Goal: Information Seeking & Learning: Learn about a topic

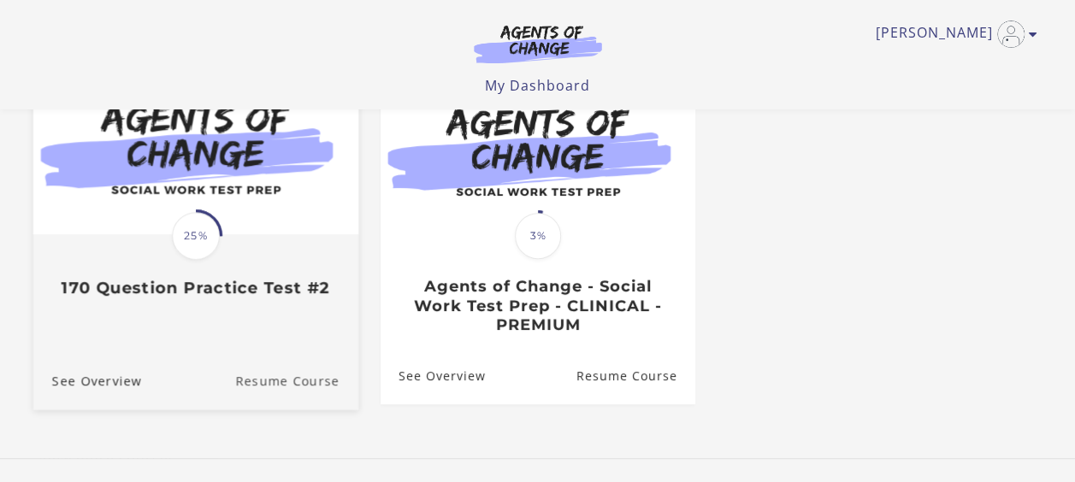
click at [274, 378] on link "Resume Course" at bounding box center [296, 380] width 123 height 57
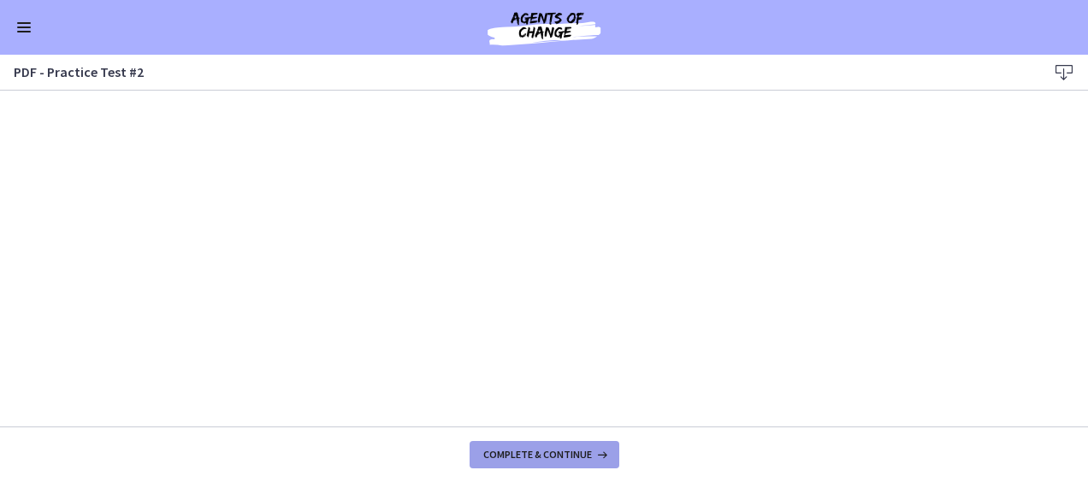
click at [534, 447] on button "Complete & continue" at bounding box center [545, 454] width 150 height 27
click at [23, 24] on button "Enable menu" at bounding box center [24, 27] width 21 height 21
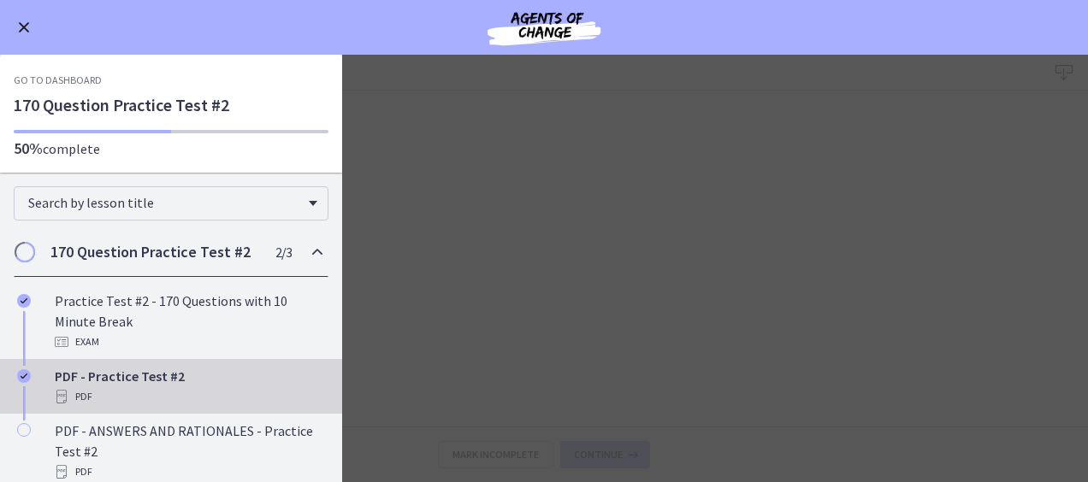
click at [13, 22] on div "Go to Dashboard" at bounding box center [544, 27] width 1088 height 55
click at [17, 23] on button "Enable menu" at bounding box center [24, 27] width 21 height 21
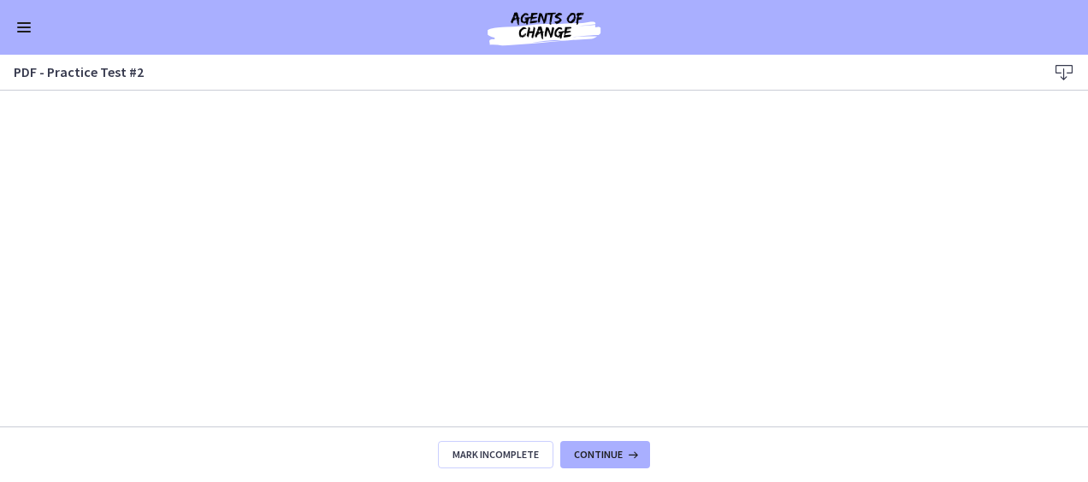
click at [22, 27] on span "Enable menu" at bounding box center [24, 28] width 14 height 2
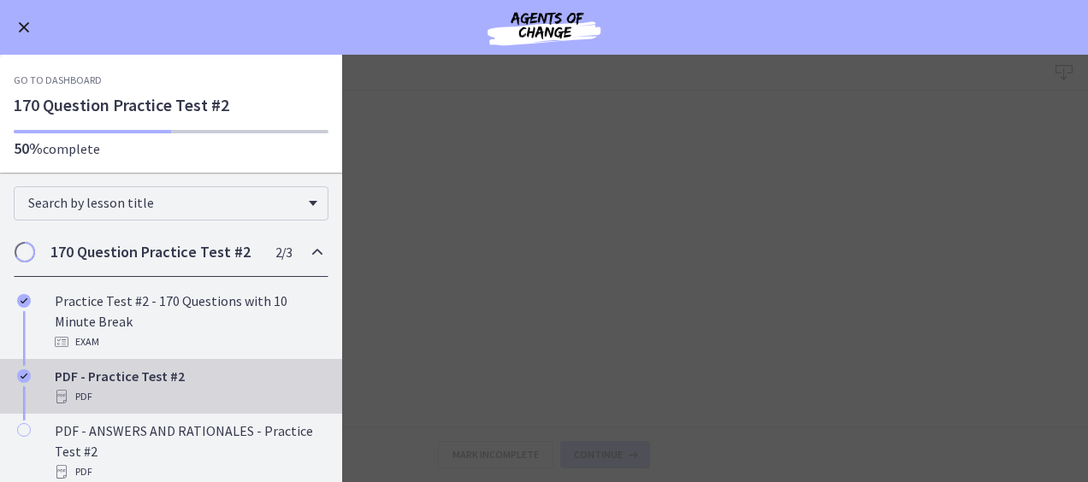
click at [65, 74] on link "Go to Dashboard" at bounding box center [58, 81] width 88 height 14
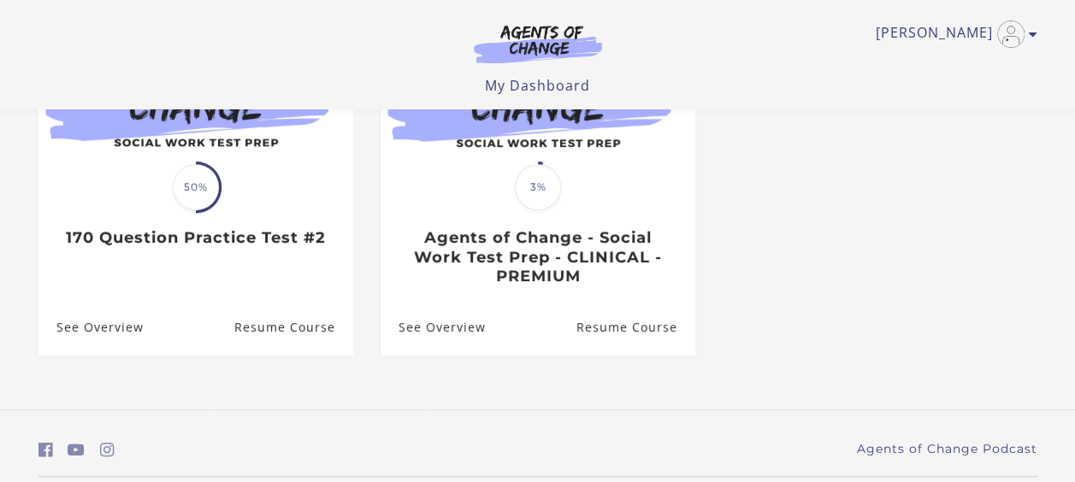
scroll to position [305, 0]
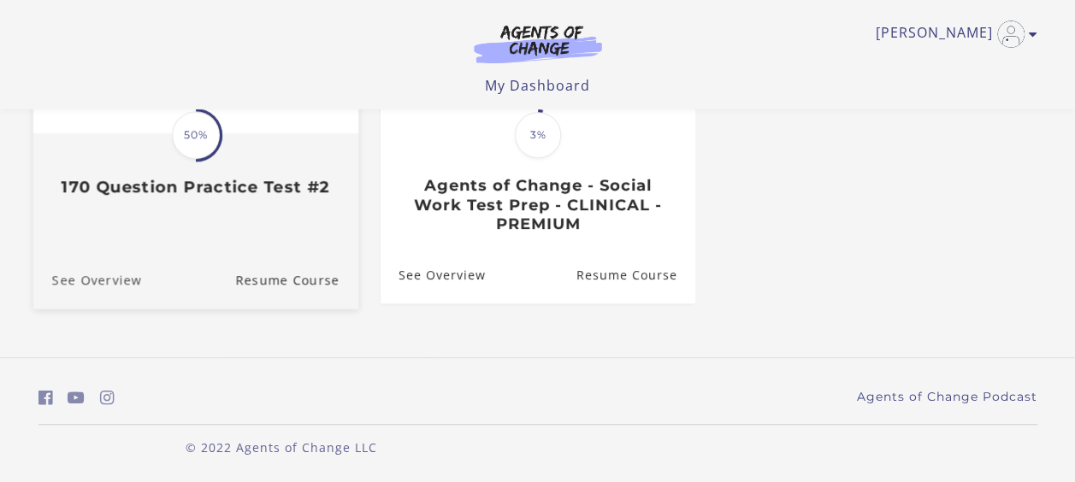
click at [89, 277] on link "See Overview" at bounding box center [87, 279] width 109 height 57
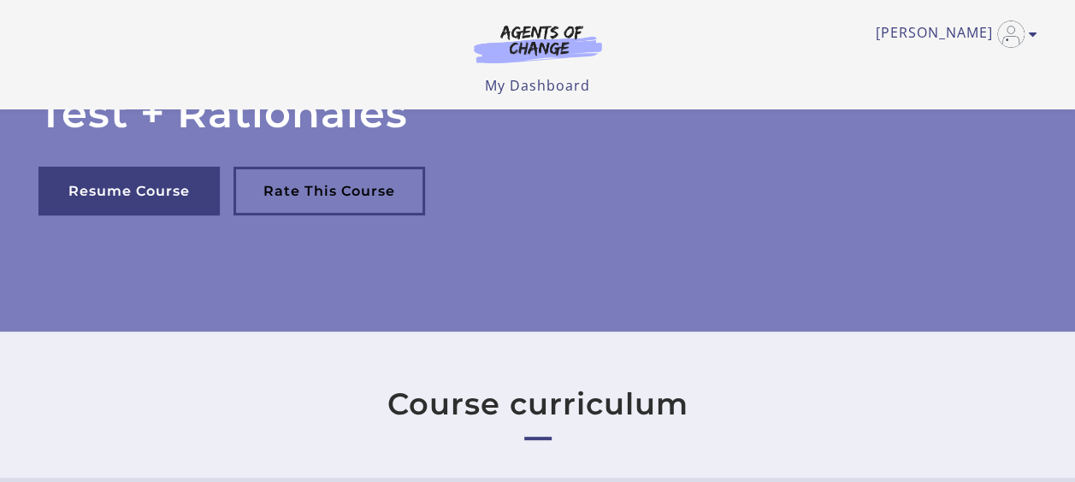
scroll to position [165, 0]
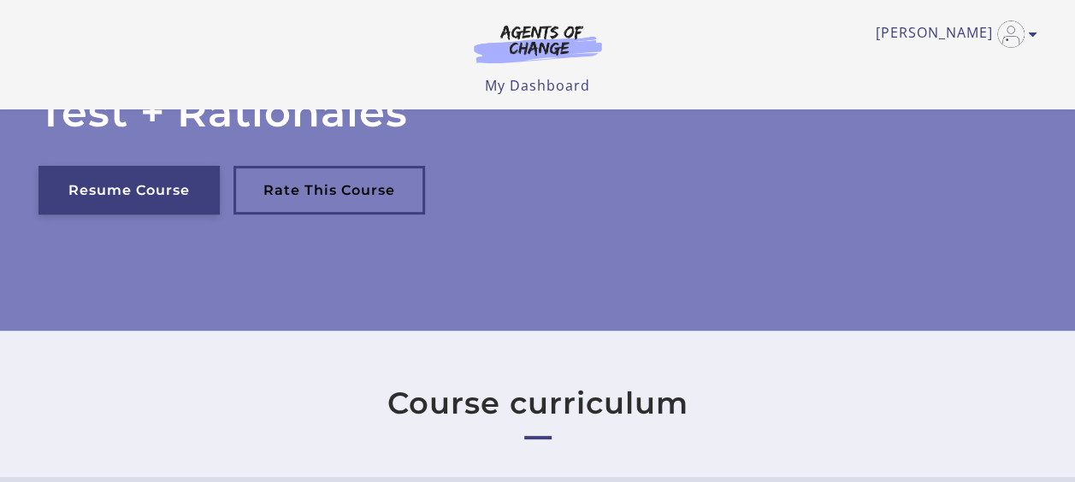
click at [151, 195] on link "Resume Course" at bounding box center [128, 190] width 181 height 49
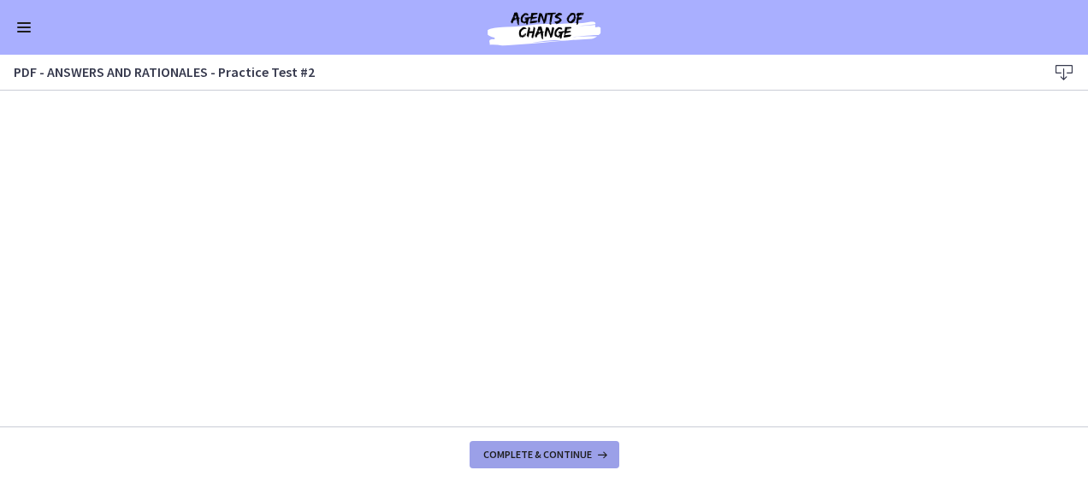
click at [542, 453] on span "Complete & continue" at bounding box center [537, 455] width 109 height 14
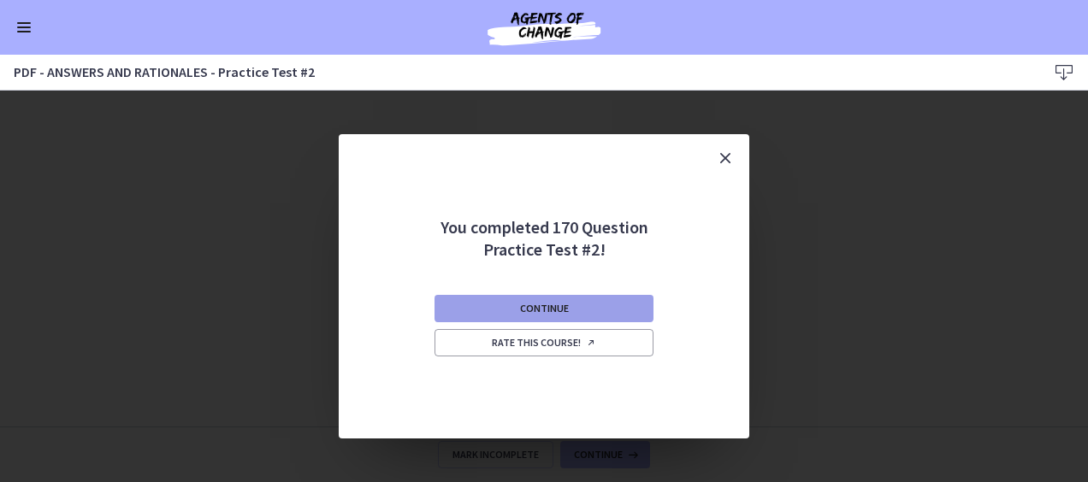
click at [538, 310] on span "Continue" at bounding box center [544, 309] width 49 height 14
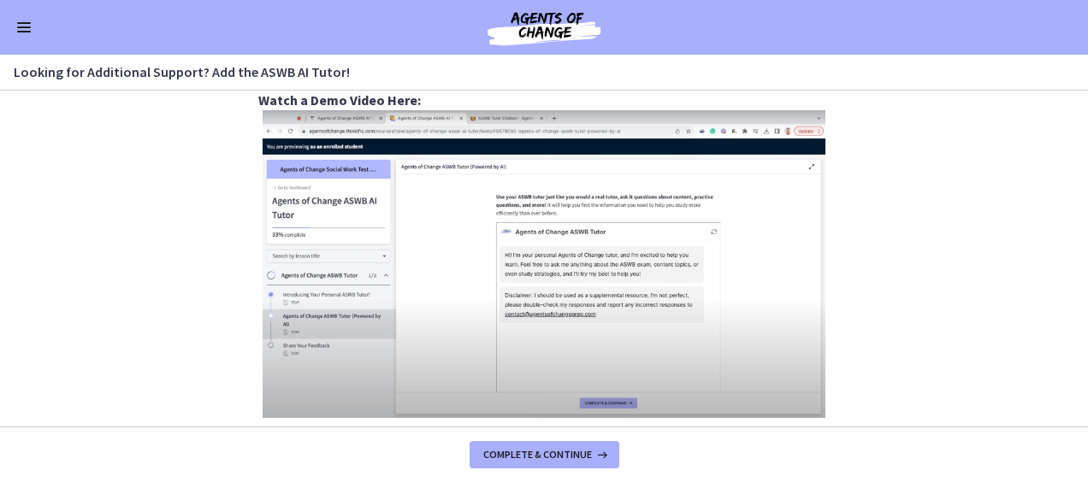
scroll to position [747, 0]
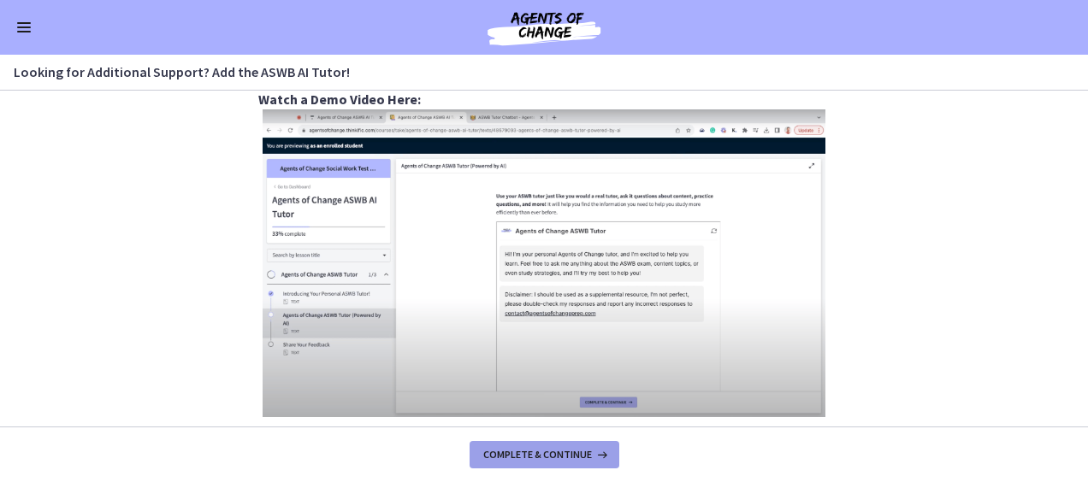
click at [522, 453] on span "Complete & continue" at bounding box center [537, 455] width 109 height 14
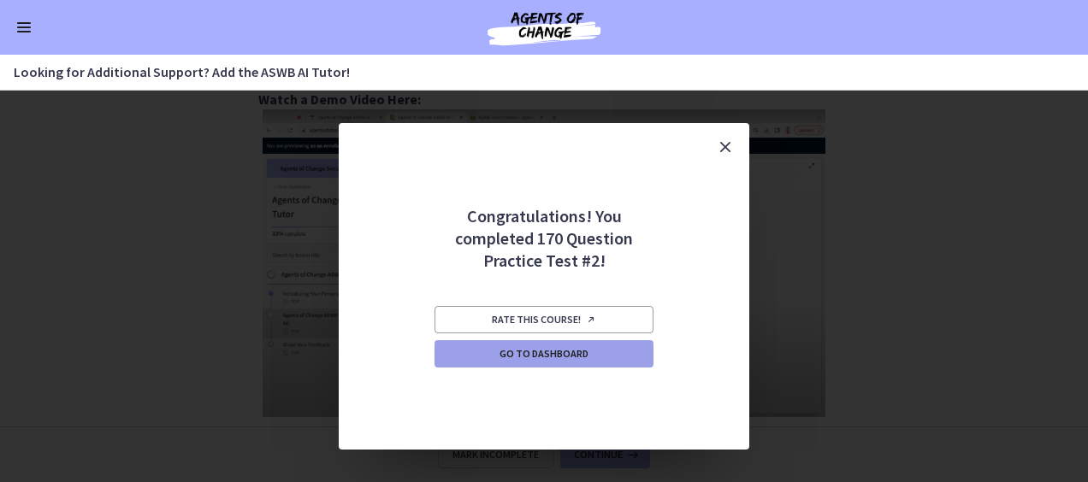
click at [586, 355] on span "Go to Dashboard" at bounding box center [544, 354] width 89 height 14
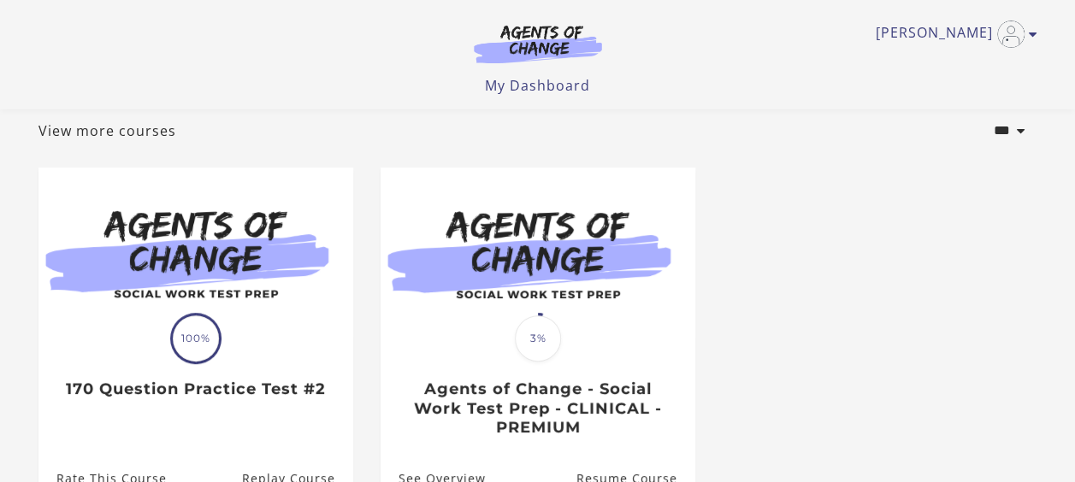
scroll to position [103, 0]
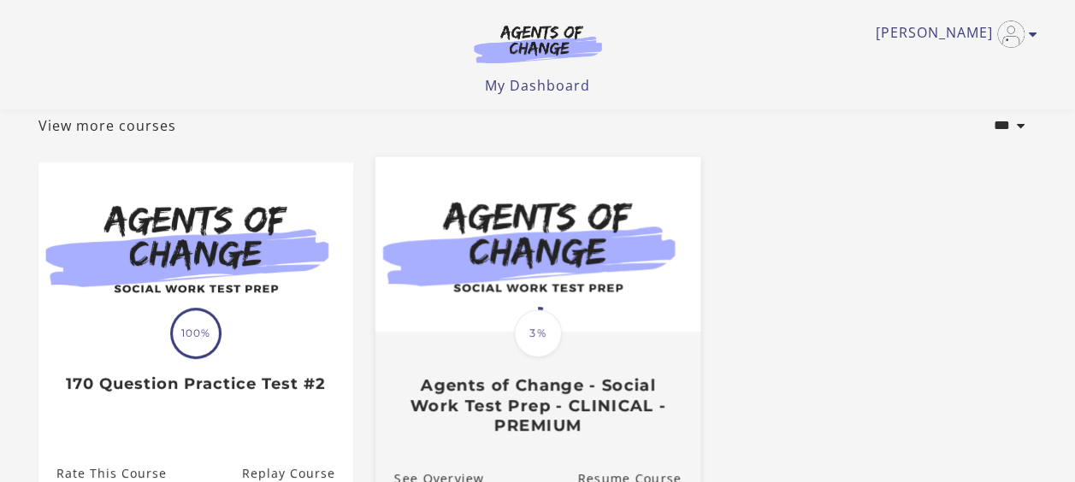
click at [527, 335] on span "3%" at bounding box center [538, 334] width 48 height 48
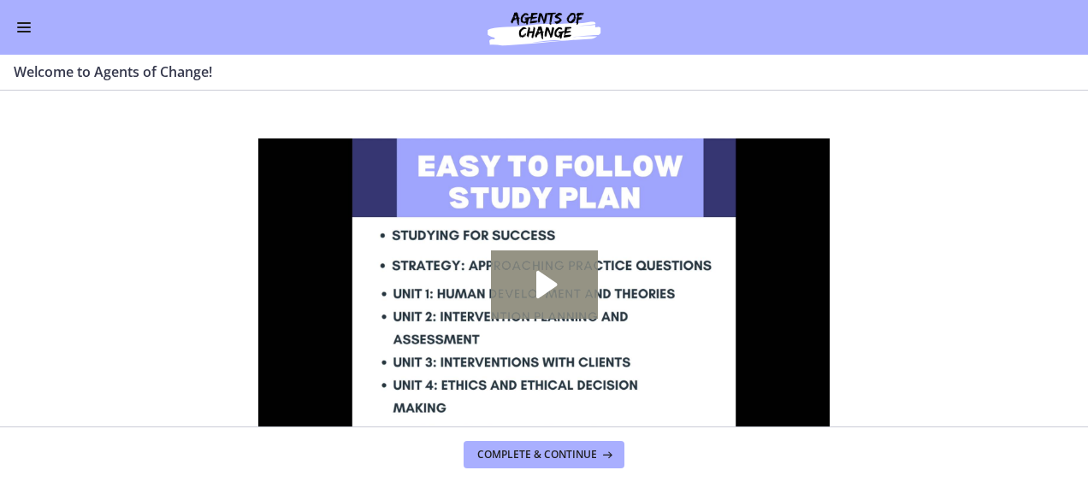
click at [541, 286] on icon "Play Video: c1o6hcmjueu5qasqsu00.mp4" at bounding box center [546, 284] width 21 height 27
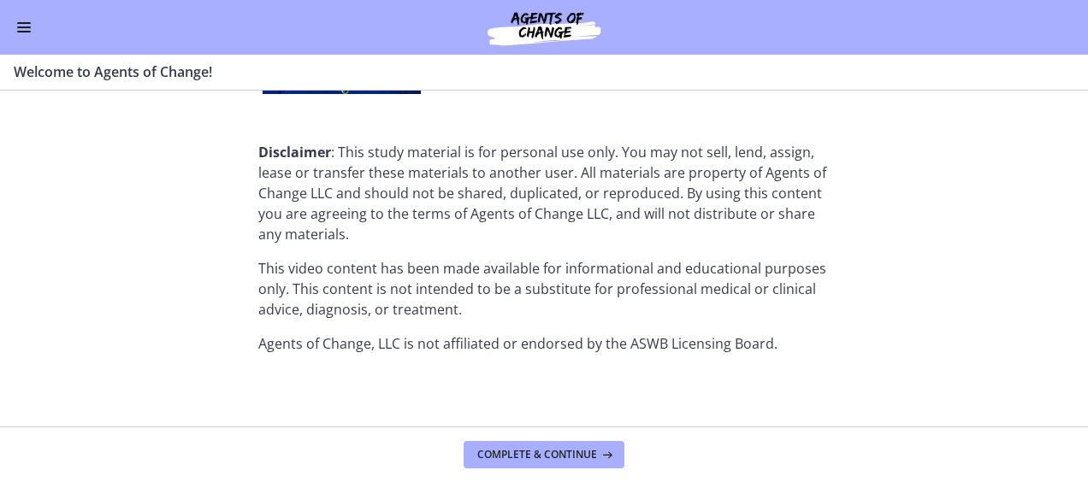
scroll to position [2329, 0]
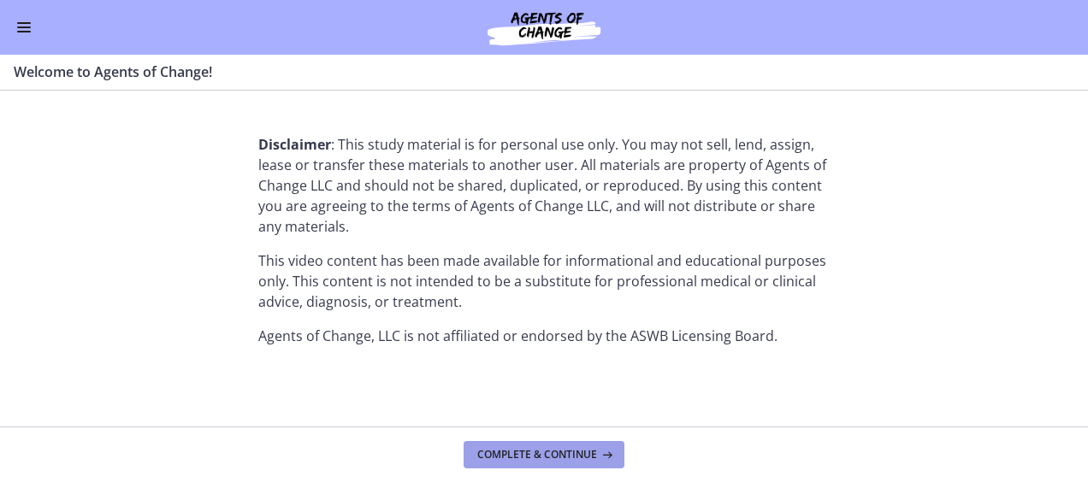
click at [535, 459] on span "Complete & continue" at bounding box center [537, 455] width 120 height 14
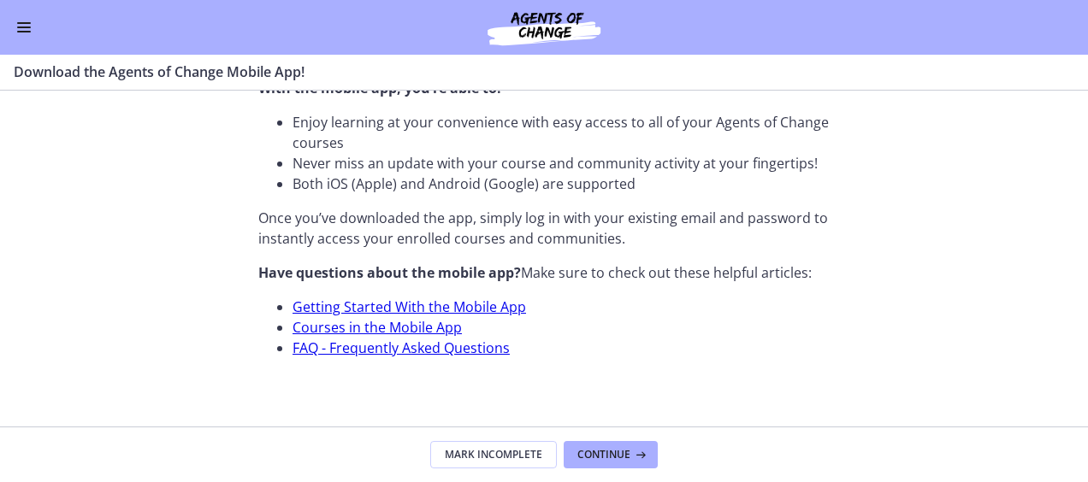
scroll to position [698, 0]
click at [602, 452] on span "Continue" at bounding box center [603, 455] width 53 height 14
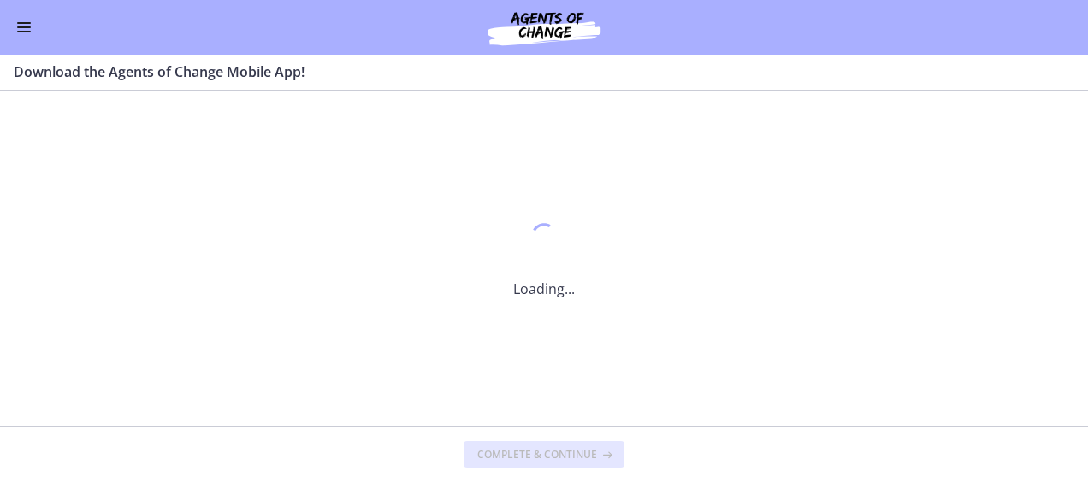
scroll to position [0, 0]
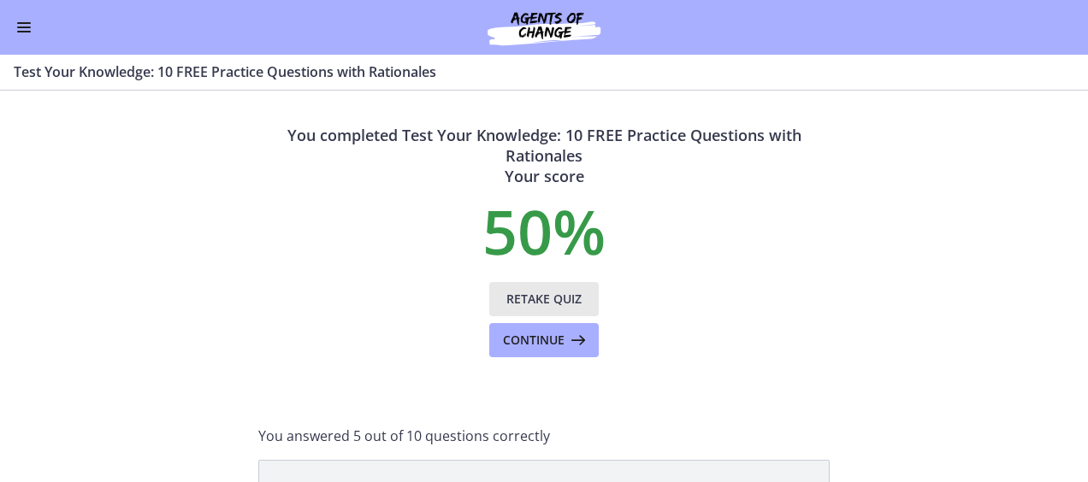
click at [527, 302] on span "Retake Quiz" at bounding box center [543, 299] width 75 height 21
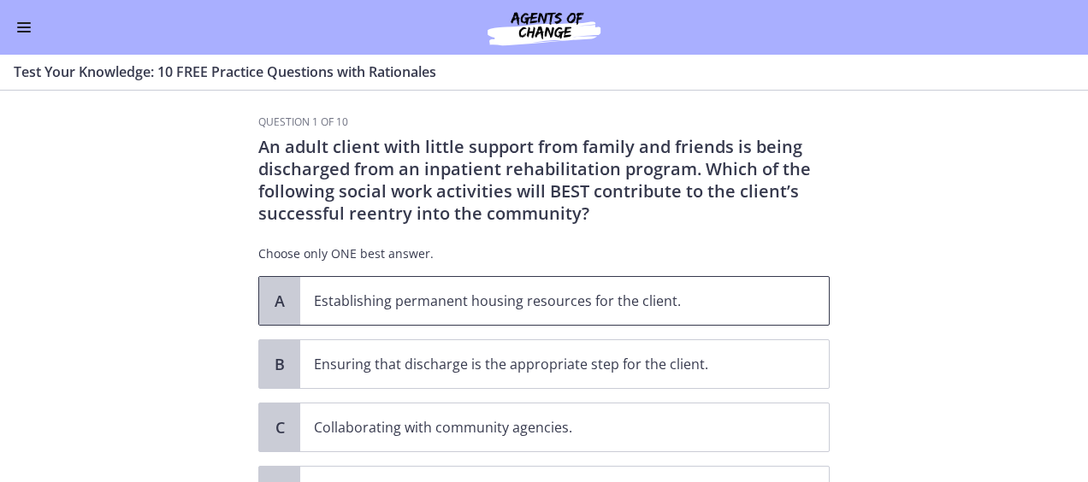
scroll to position [10, 0]
click at [546, 424] on p "Collaborating with community agencies." at bounding box center [547, 427] width 467 height 21
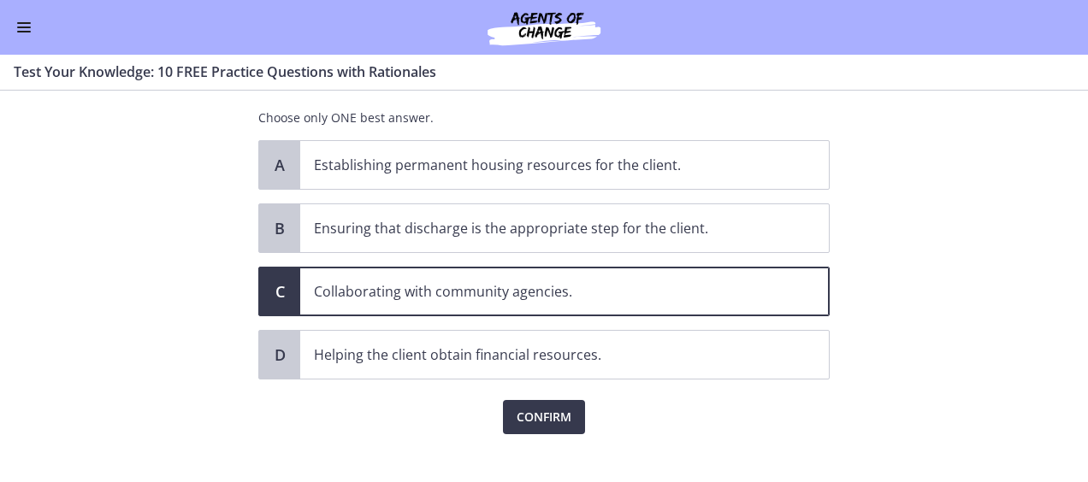
scroll to position [146, 0]
click at [539, 414] on span "Confirm" at bounding box center [544, 416] width 55 height 21
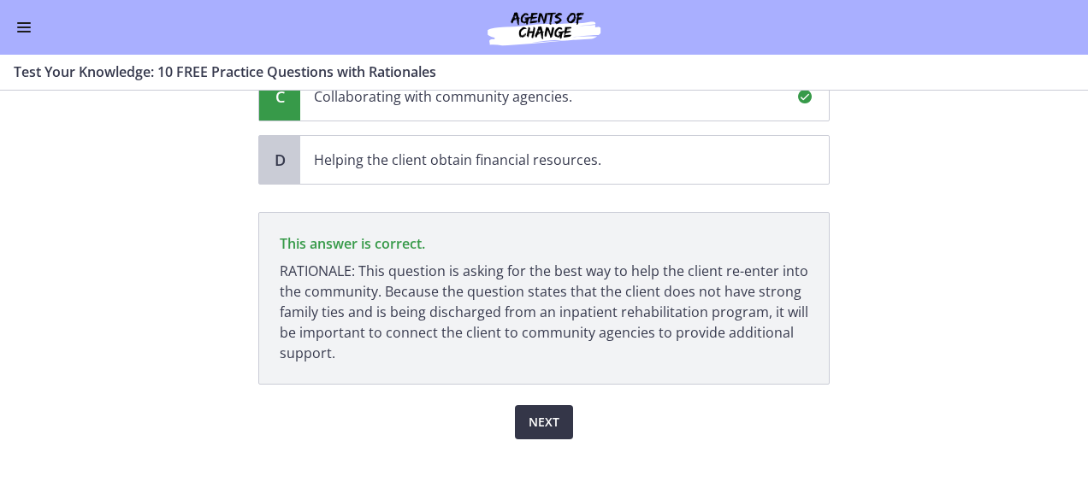
scroll to position [363, 0]
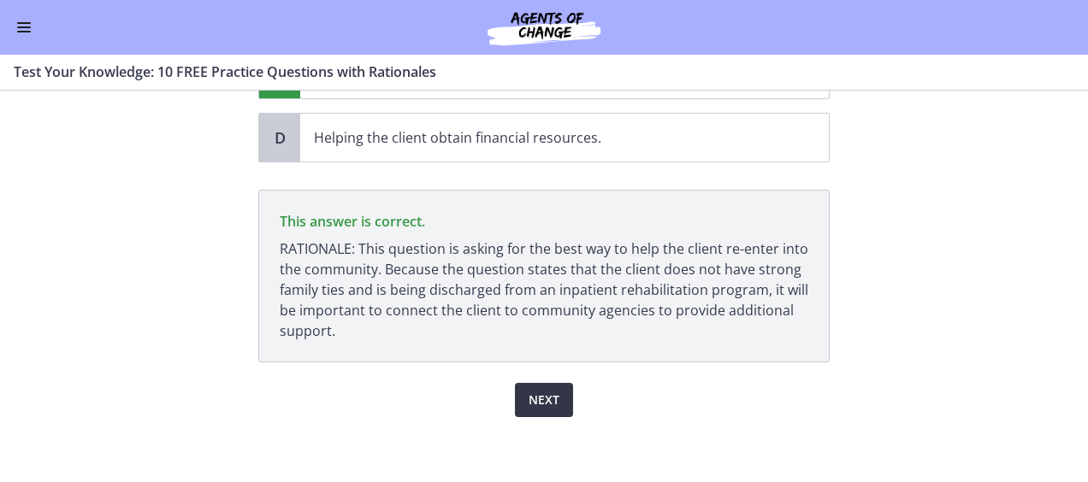
click at [536, 393] on span "Next" at bounding box center [544, 400] width 31 height 21
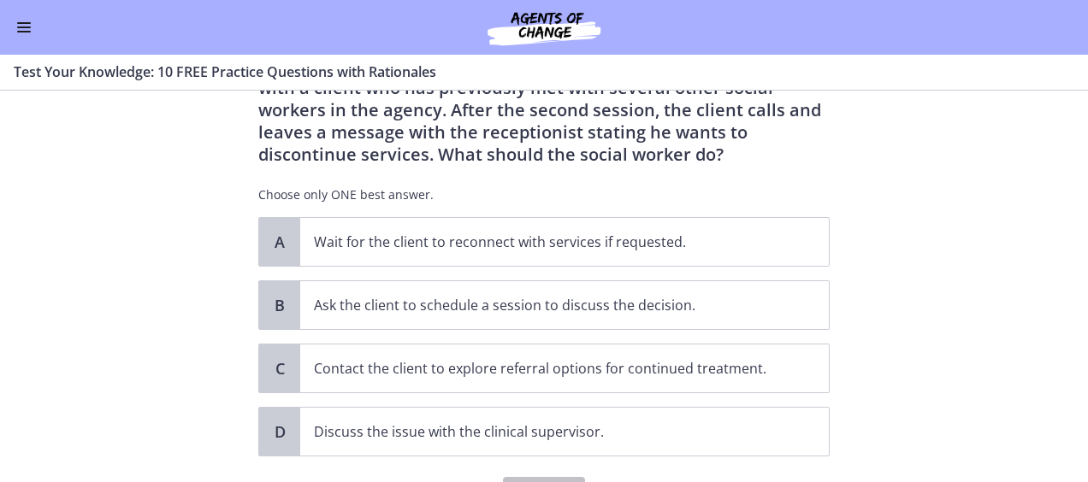
scroll to position [94, 0]
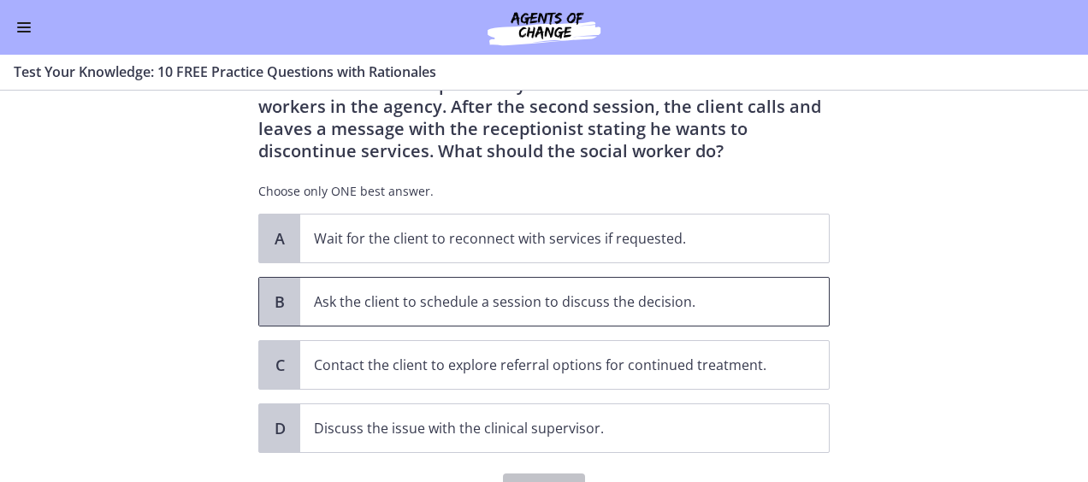
click at [518, 306] on p "Ask the client to schedule a session to discuss the decision." at bounding box center [547, 302] width 467 height 21
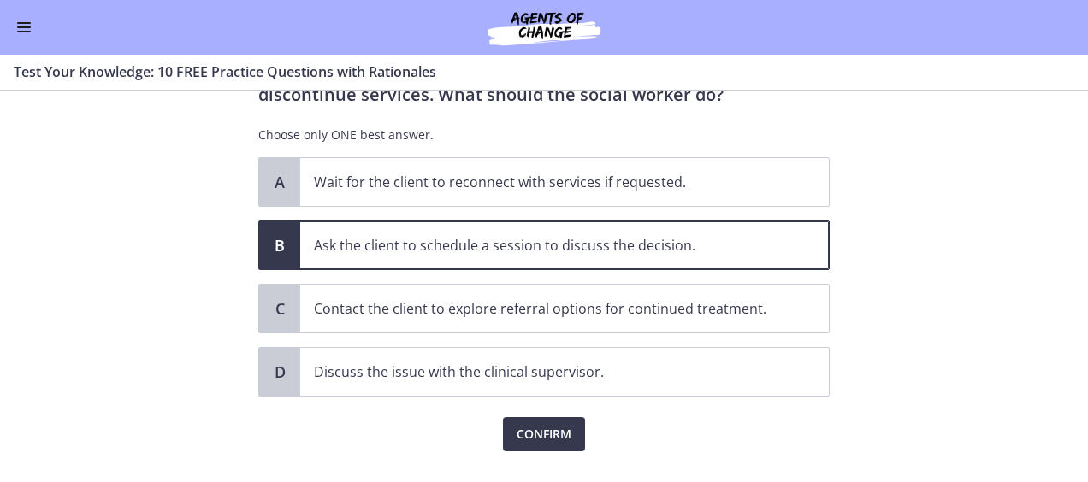
scroll to position [151, 0]
click at [535, 429] on span "Confirm" at bounding box center [544, 434] width 55 height 21
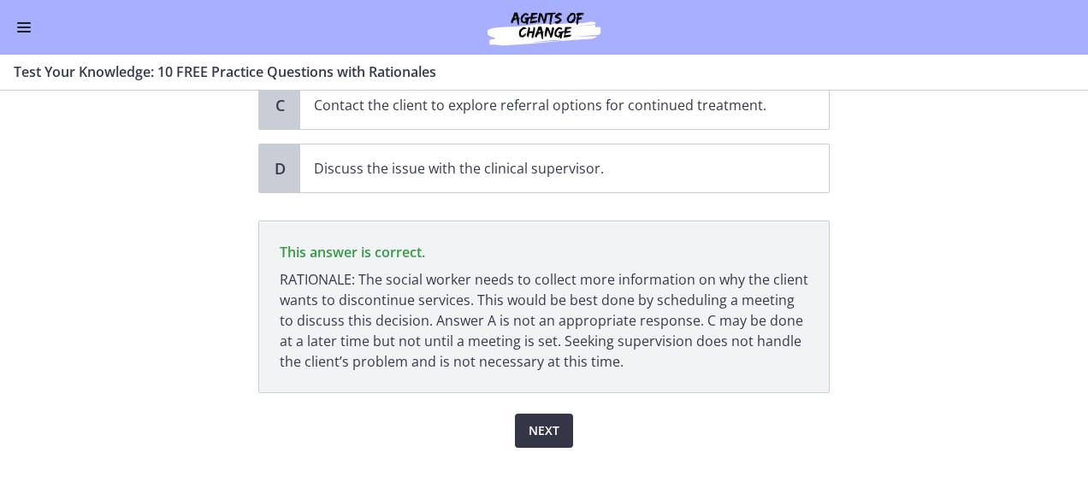
scroll to position [385, 0]
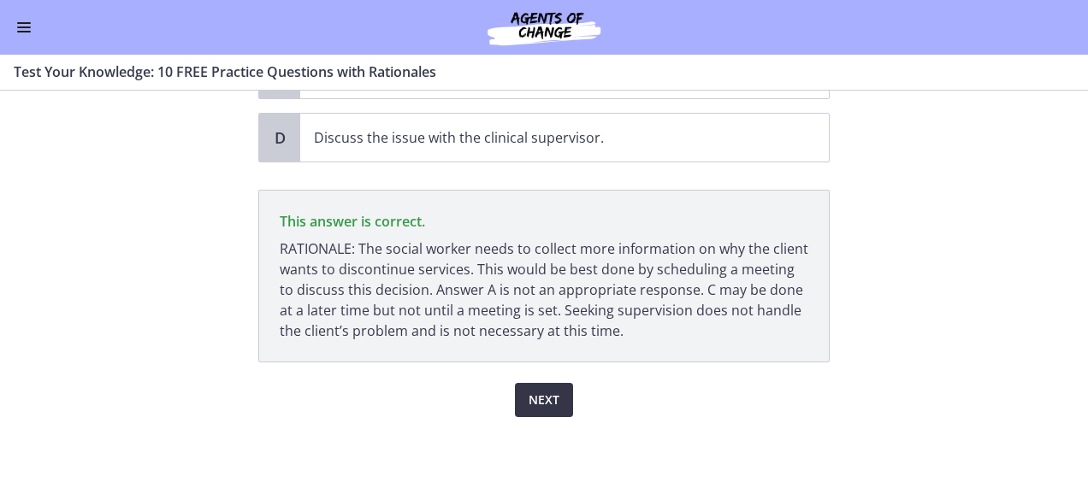
click at [529, 390] on span "Next" at bounding box center [544, 400] width 31 height 21
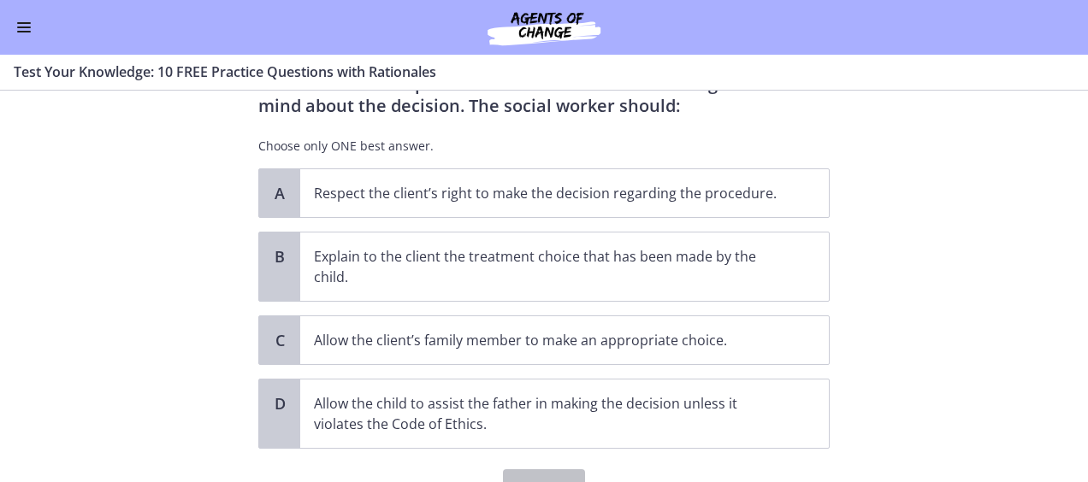
scroll to position [140, 0]
click at [577, 196] on p "Respect the client’s right to make the decision regarding the procedure." at bounding box center [547, 192] width 467 height 21
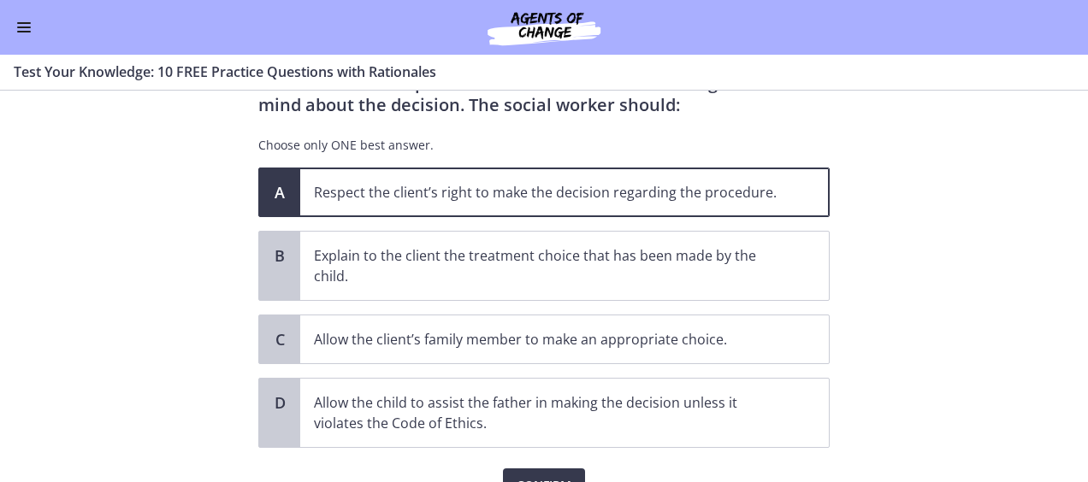
scroll to position [227, 0]
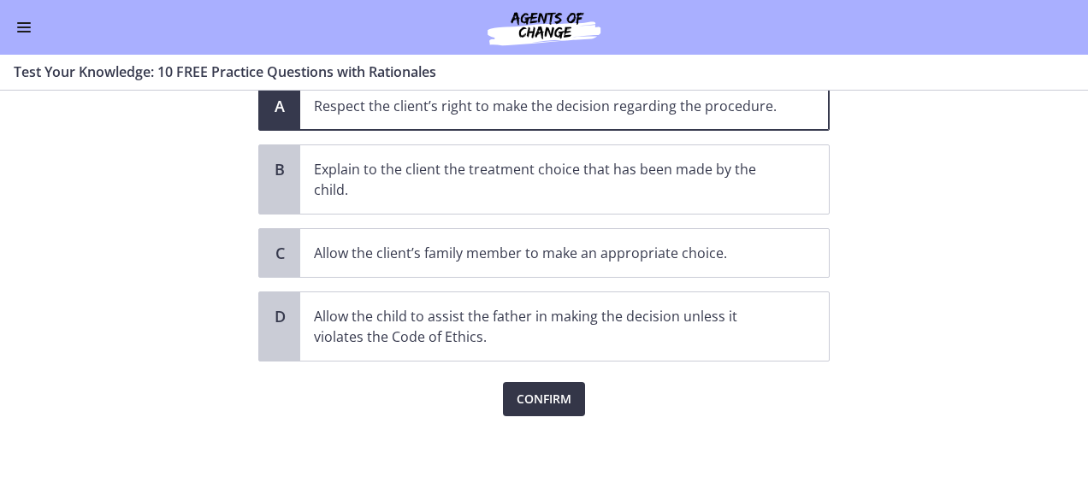
click at [530, 392] on span "Confirm" at bounding box center [544, 399] width 55 height 21
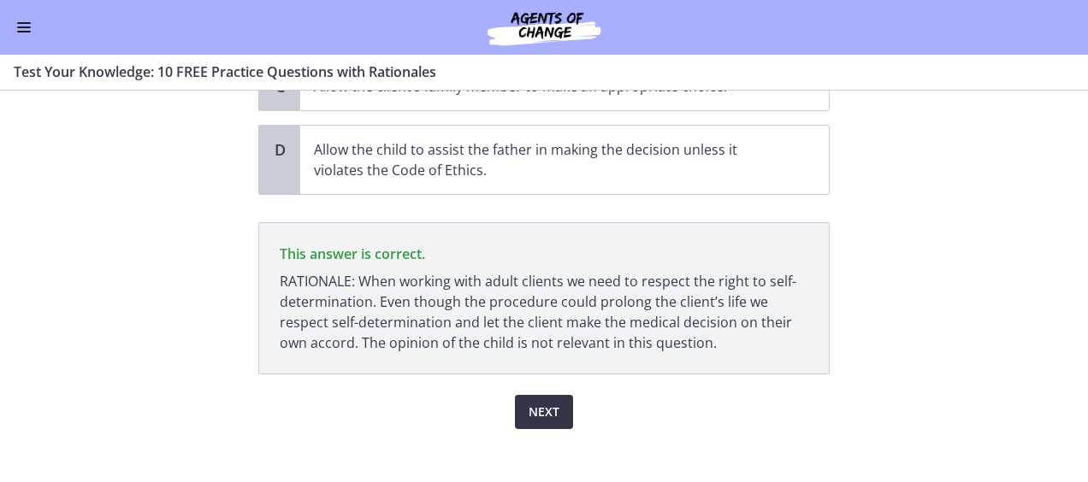
scroll to position [405, 0]
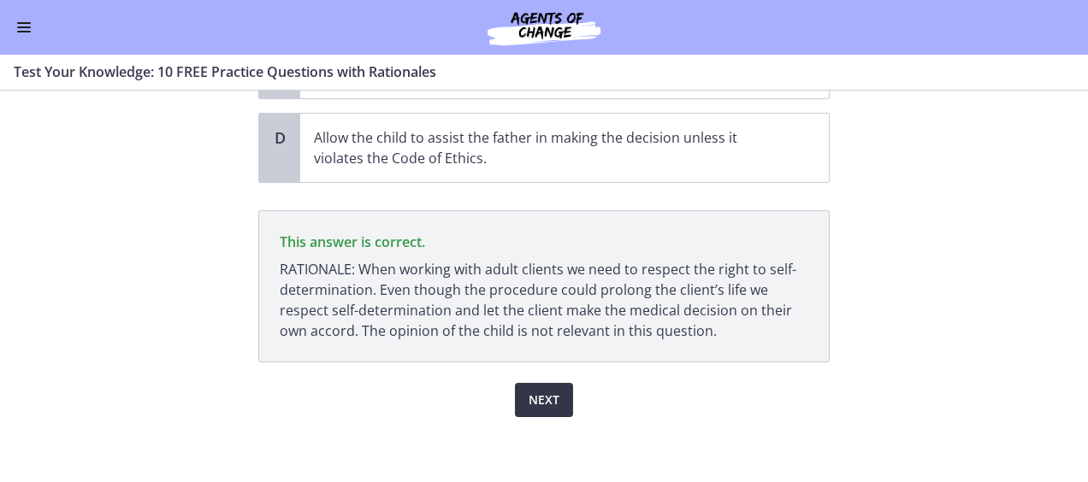
click at [534, 390] on span "Next" at bounding box center [544, 400] width 31 height 21
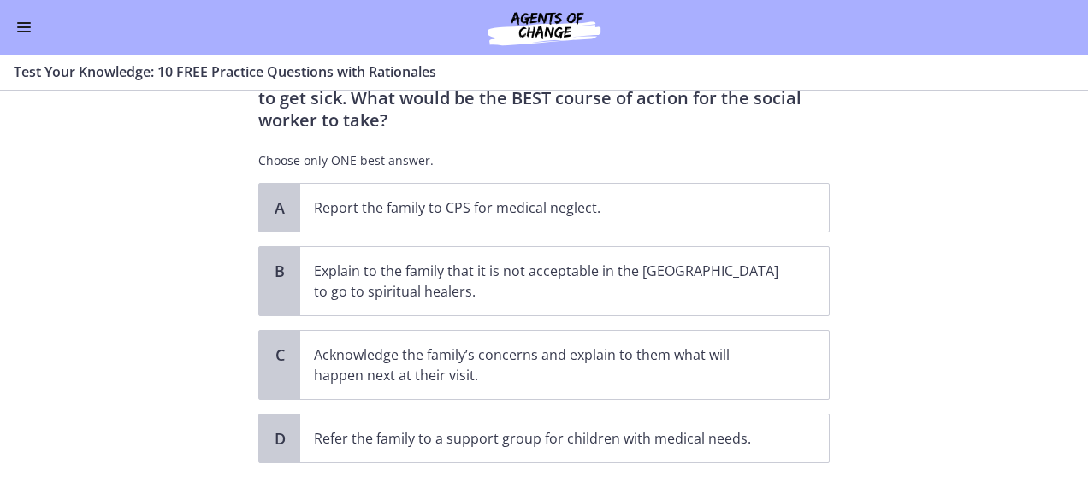
scroll to position [211, 0]
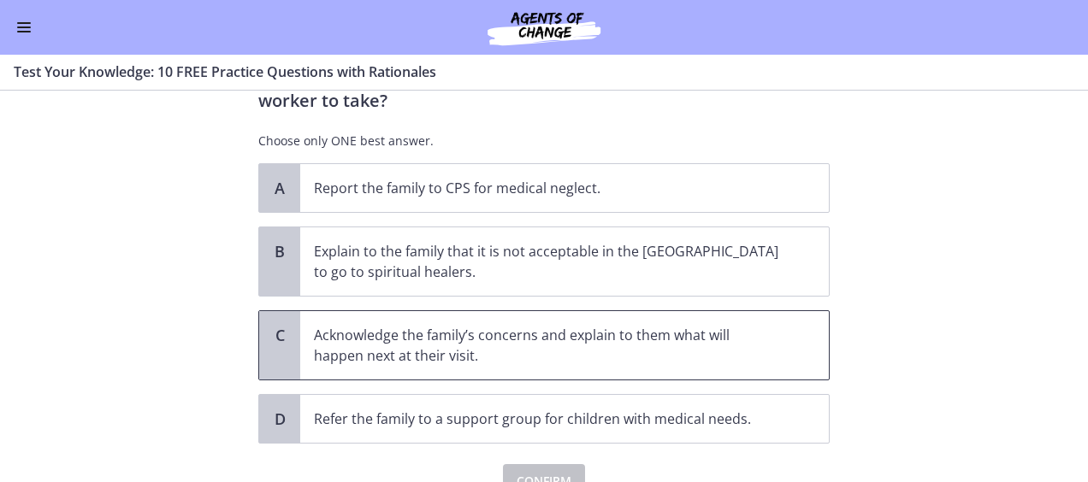
click at [536, 325] on p "Acknowledge the family’s concerns and explain to them what will happen next at …" at bounding box center [547, 345] width 467 height 41
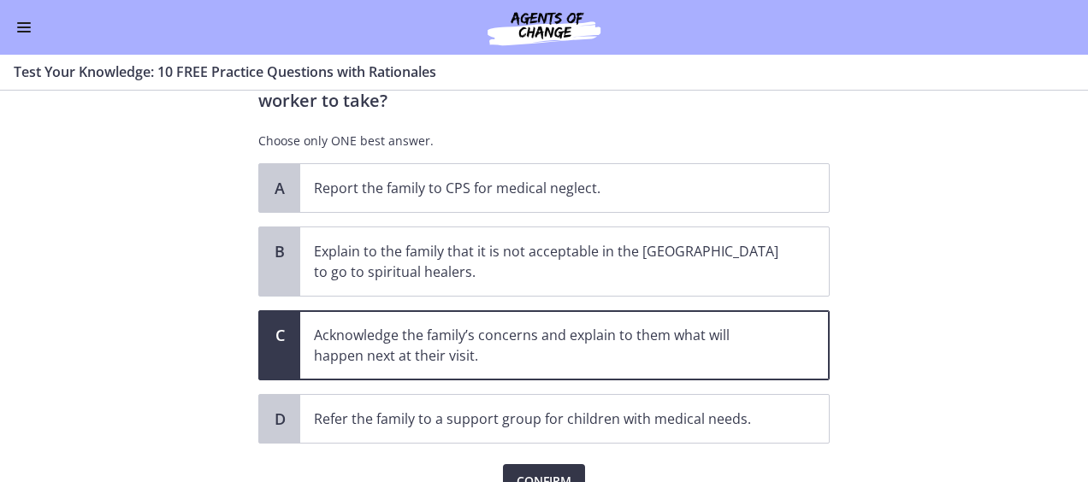
click at [521, 471] on span "Confirm" at bounding box center [544, 481] width 55 height 21
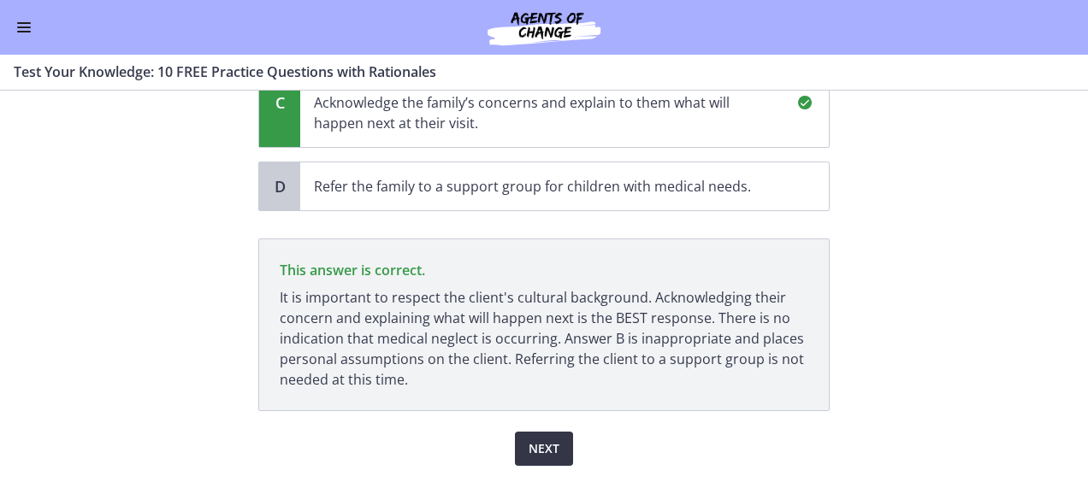
scroll to position [470, 0]
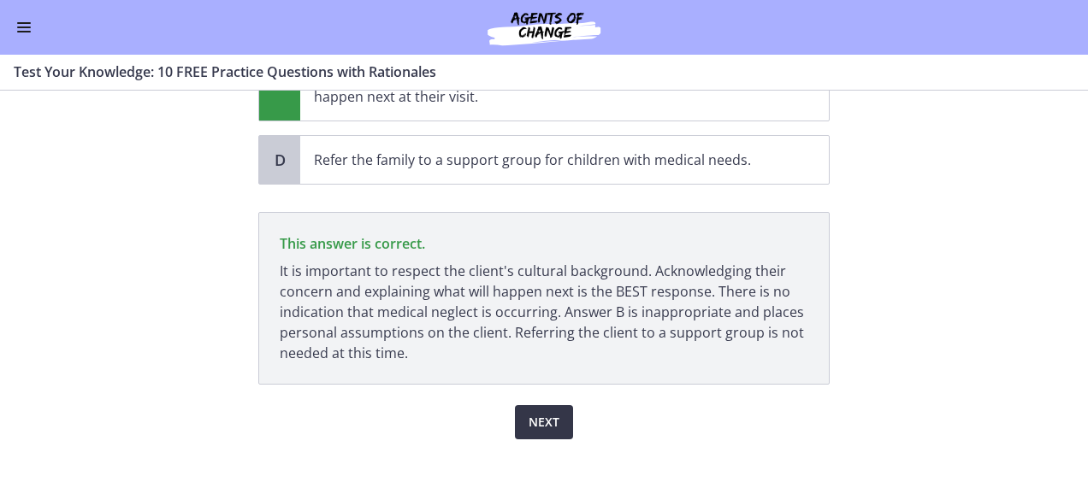
click at [529, 412] on span "Next" at bounding box center [544, 422] width 31 height 21
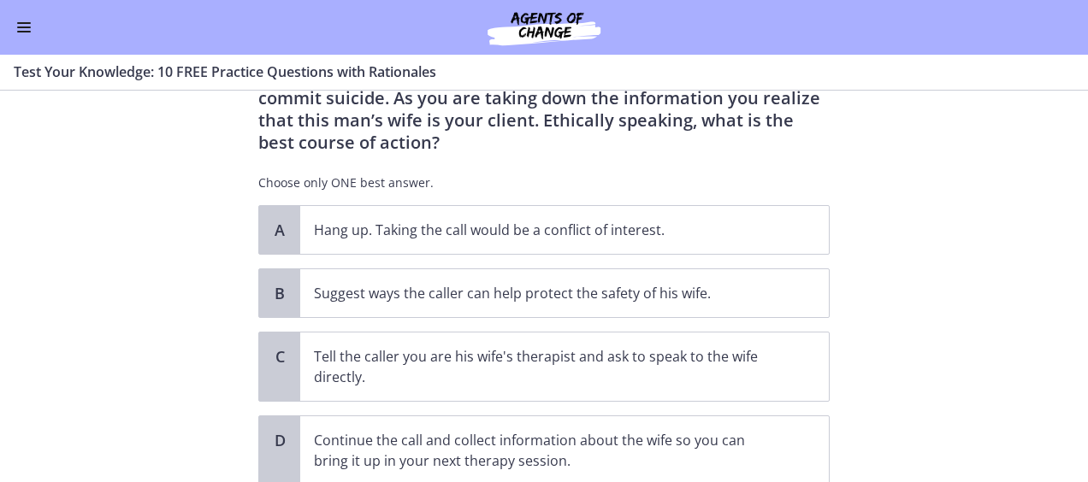
scroll to position [132, 0]
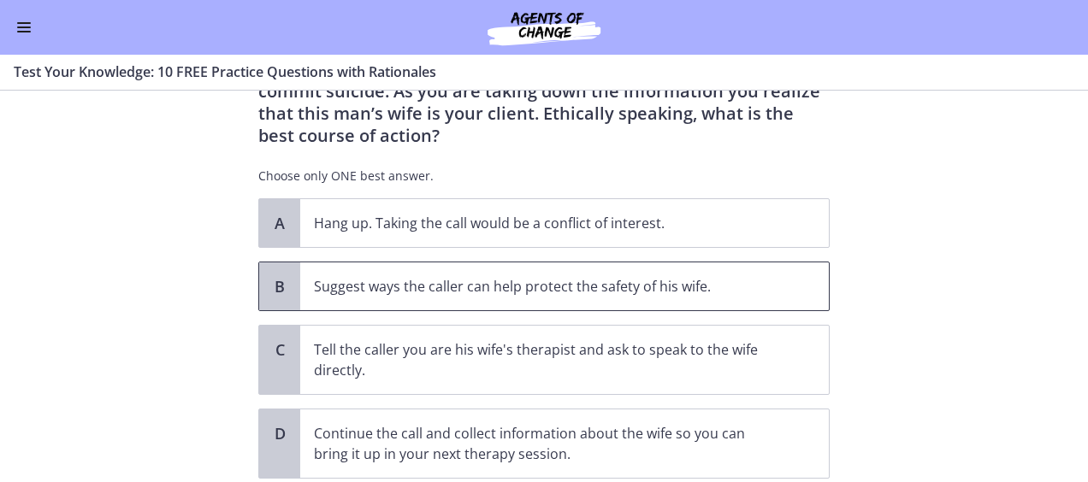
click at [485, 289] on p "Suggest ways the caller can help protect the safety of his wife." at bounding box center [547, 286] width 467 height 21
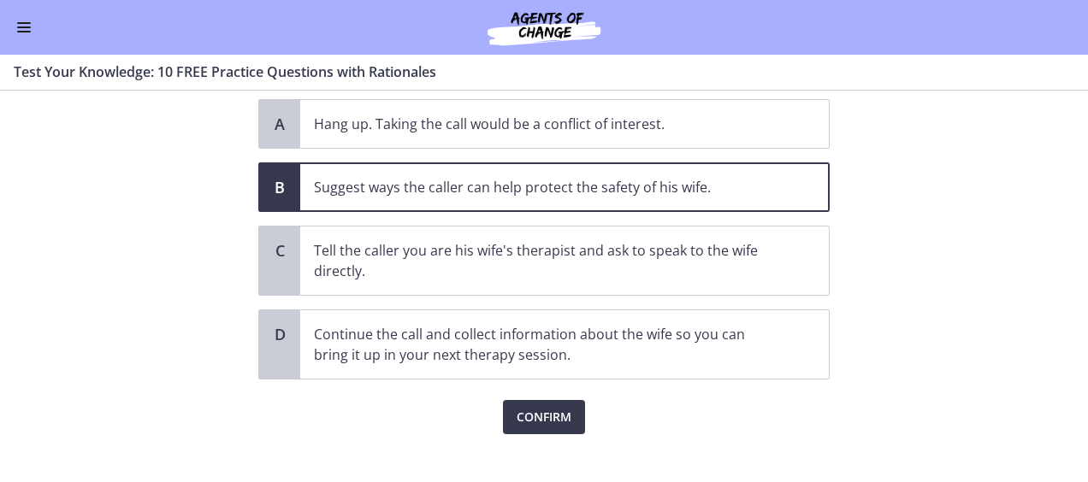
scroll to position [249, 0]
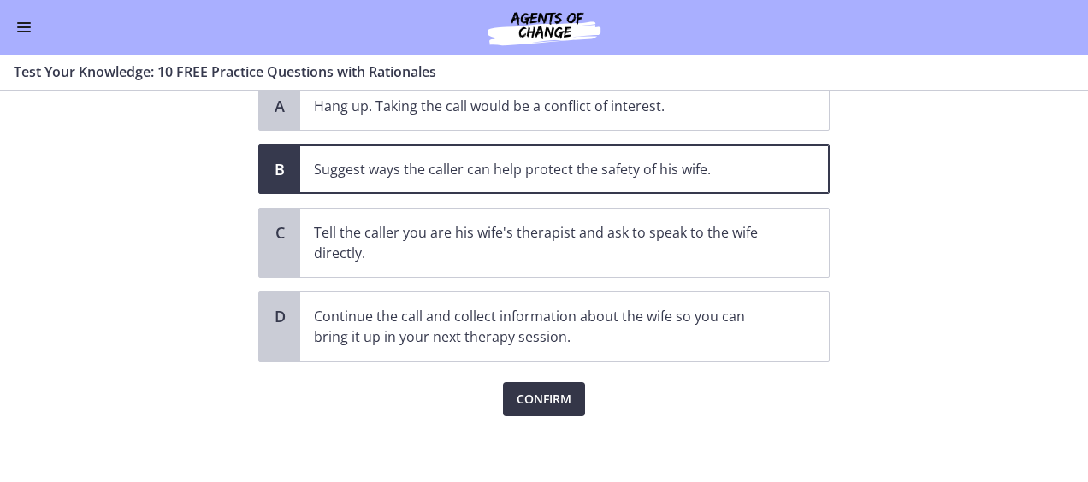
click at [534, 392] on span "Confirm" at bounding box center [544, 399] width 55 height 21
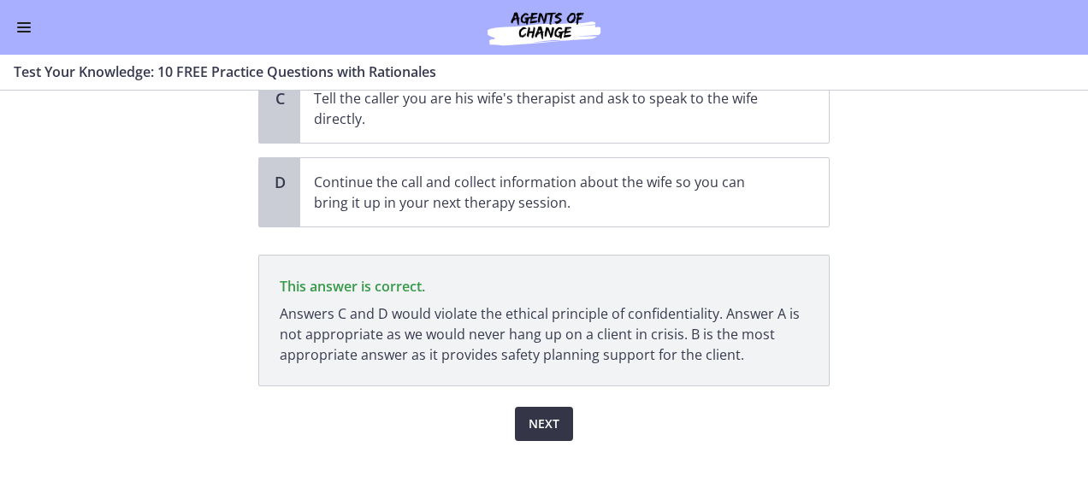
scroll to position [407, 0]
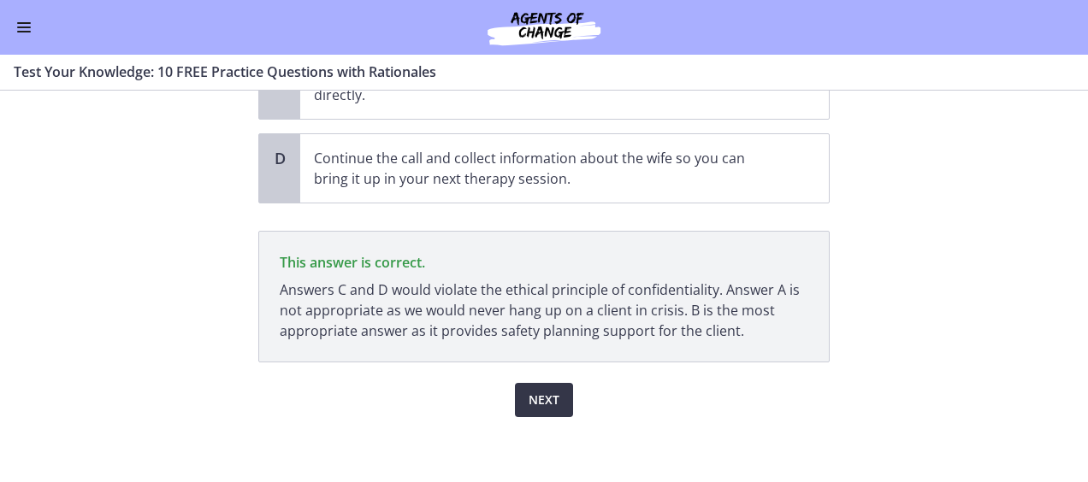
click at [534, 392] on span "Next" at bounding box center [544, 400] width 31 height 21
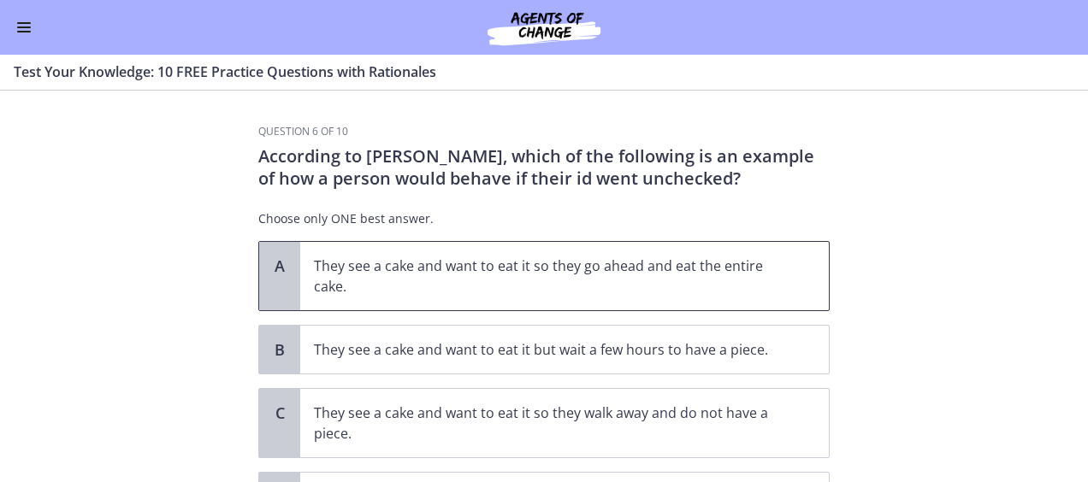
click at [578, 308] on span "They see a cake and want to eat it so they go ahead and eat the entire cake." at bounding box center [564, 276] width 529 height 68
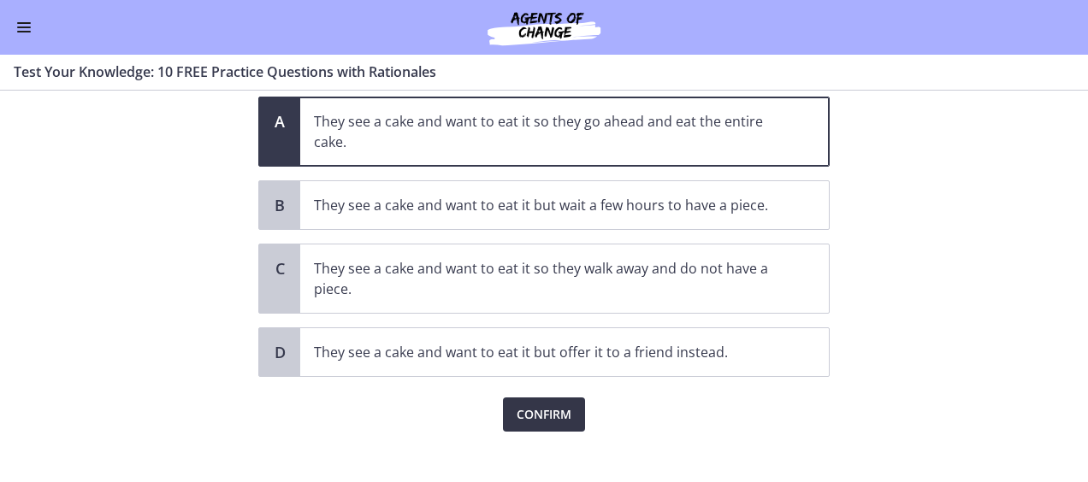
scroll to position [145, 0]
click at [536, 411] on span "Confirm" at bounding box center [544, 414] width 55 height 21
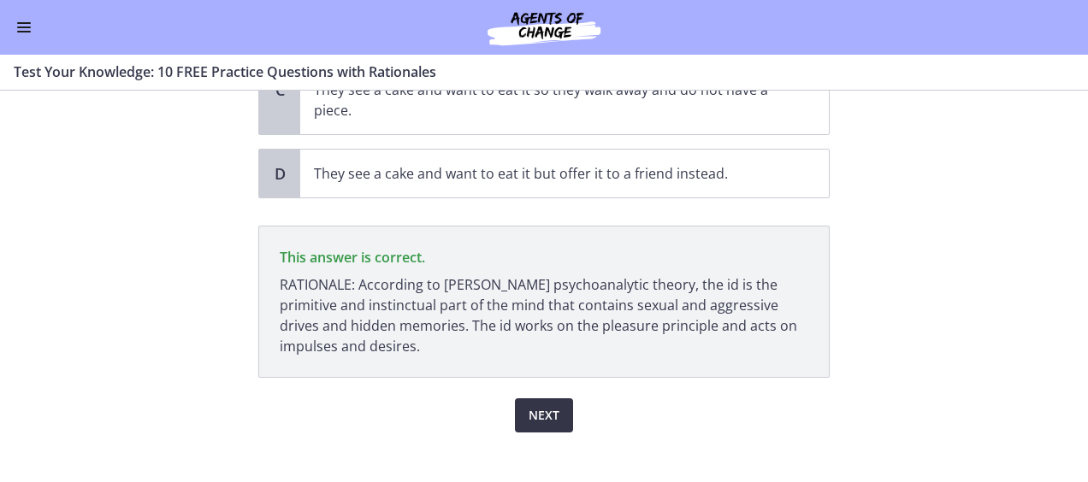
scroll to position [339, 0]
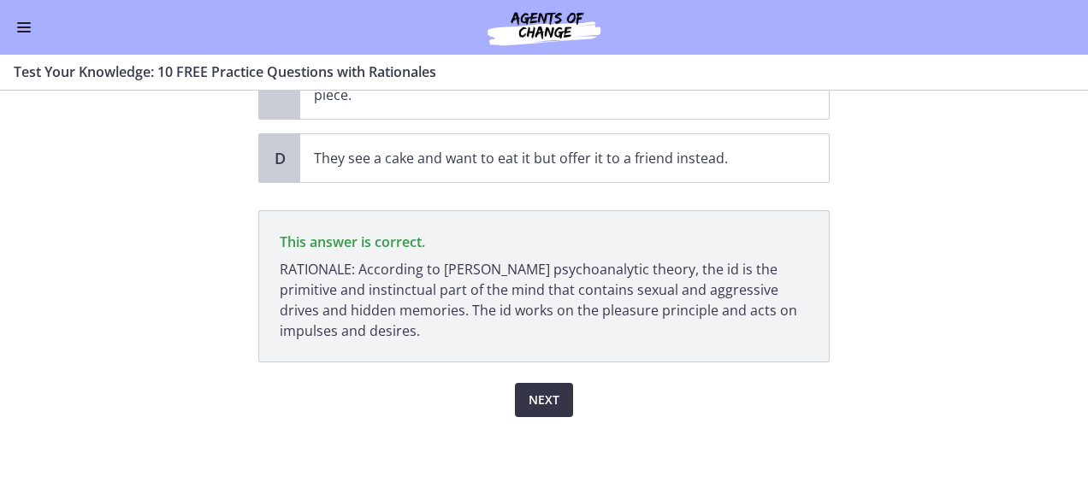
click at [531, 390] on span "Next" at bounding box center [544, 400] width 31 height 21
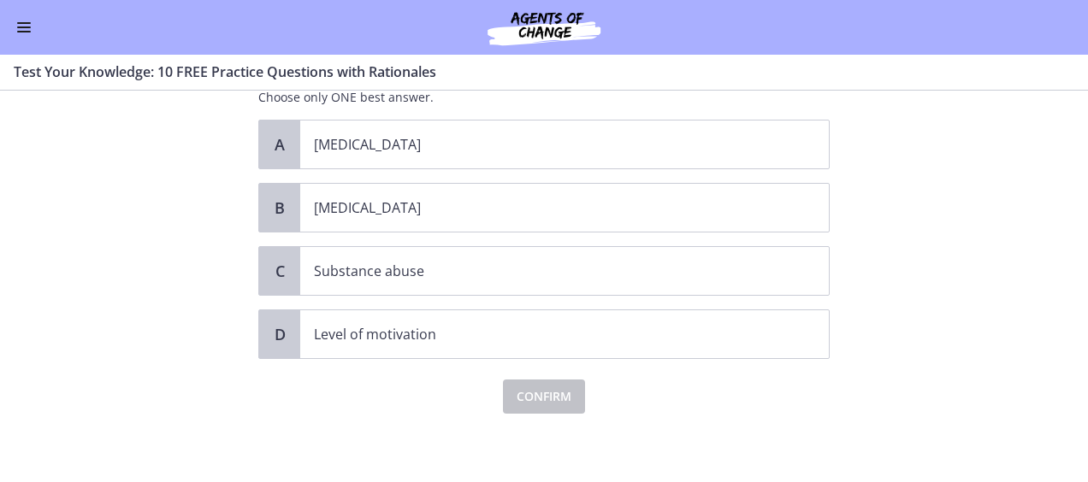
scroll to position [0, 0]
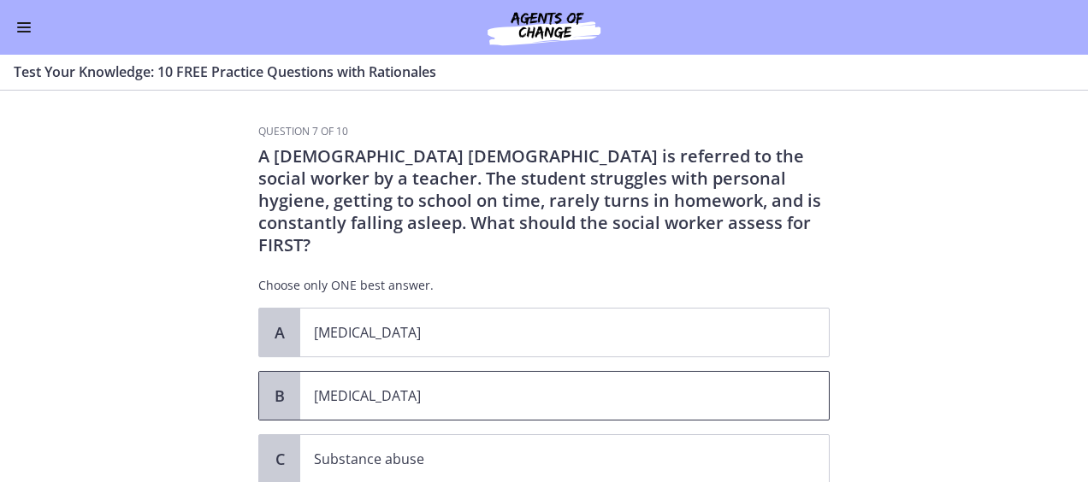
click at [457, 386] on p "[MEDICAL_DATA]" at bounding box center [547, 396] width 467 height 21
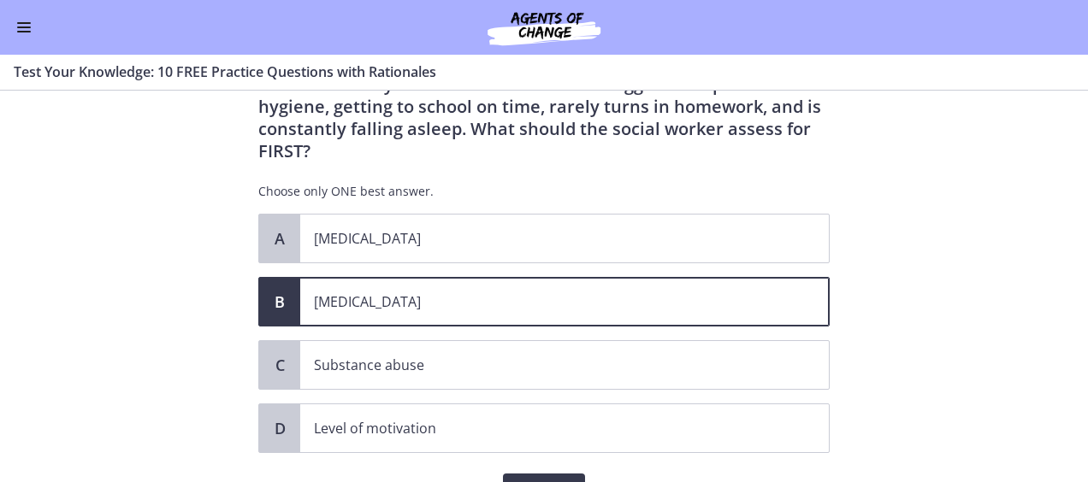
scroll to position [105, 0]
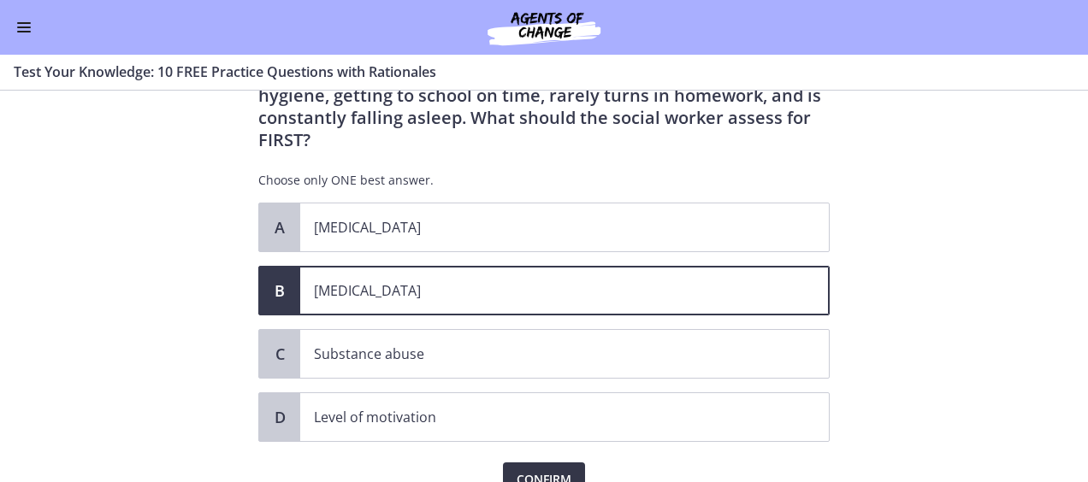
click at [534, 470] on span "Confirm" at bounding box center [544, 480] width 55 height 21
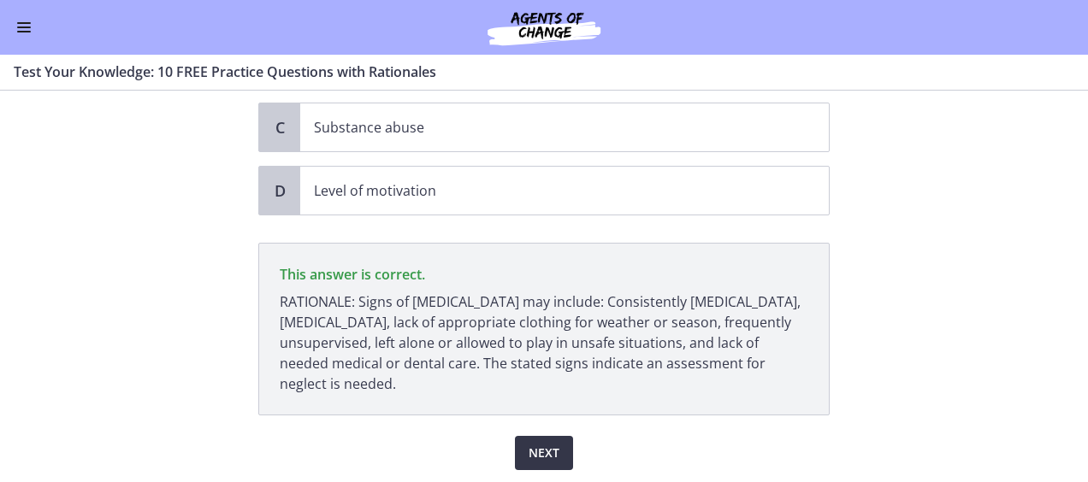
scroll to position [363, 0]
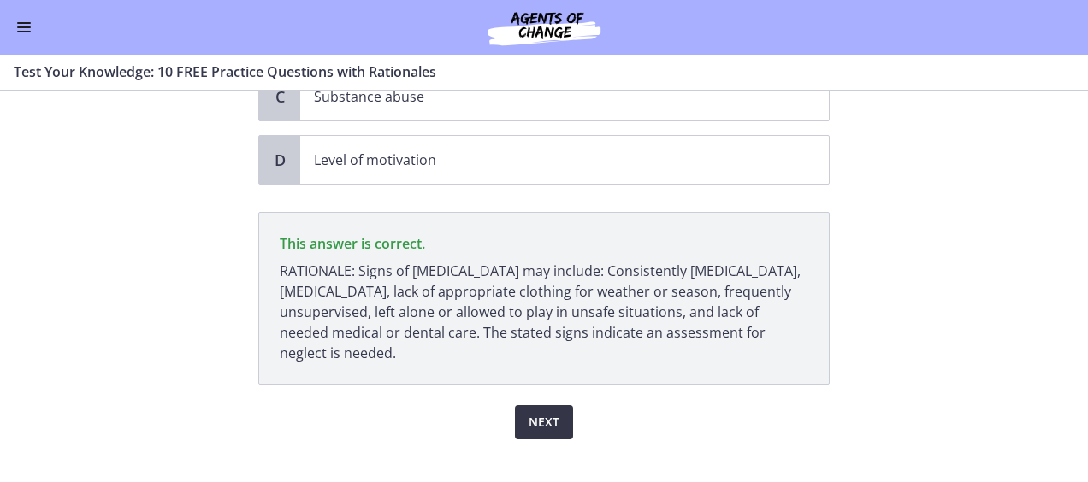
click at [536, 412] on span "Next" at bounding box center [544, 422] width 31 height 21
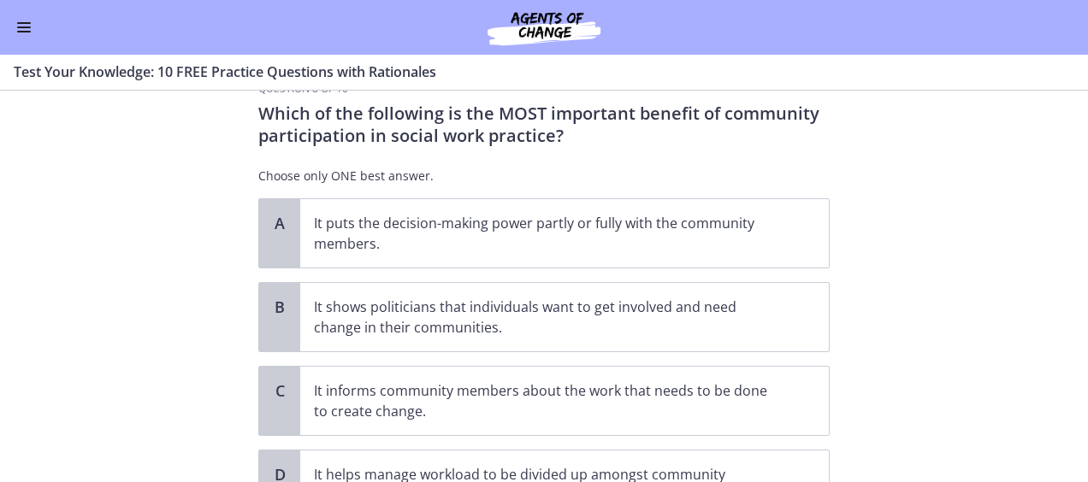
scroll to position [43, 0]
click at [491, 227] on p "It puts the decision-making power partly or fully with the community members." at bounding box center [547, 233] width 467 height 41
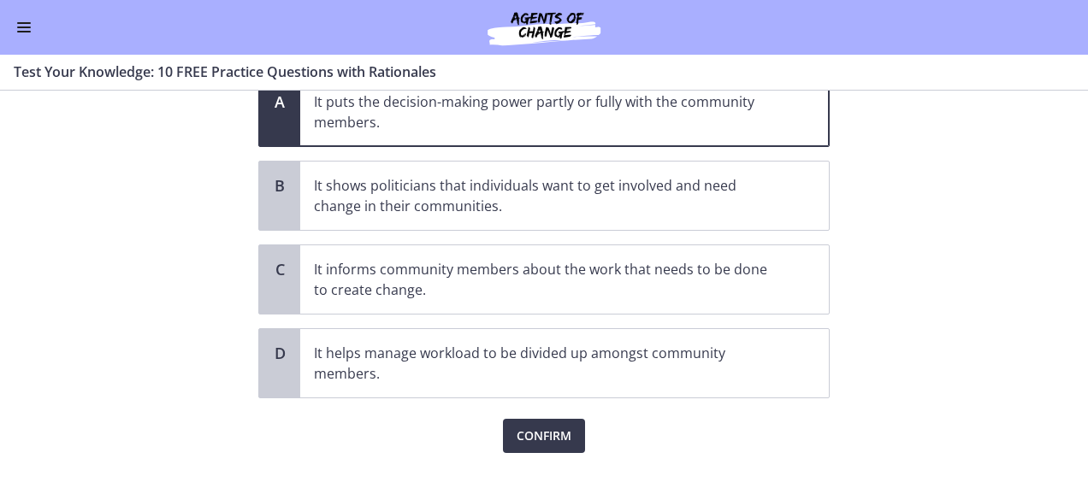
scroll to position [168, 0]
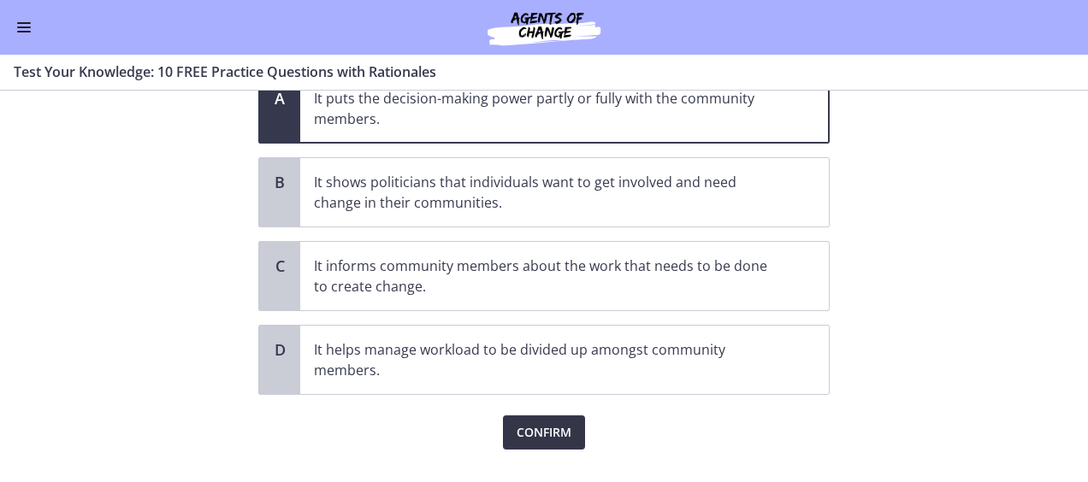
click at [541, 423] on span "Confirm" at bounding box center [544, 433] width 55 height 21
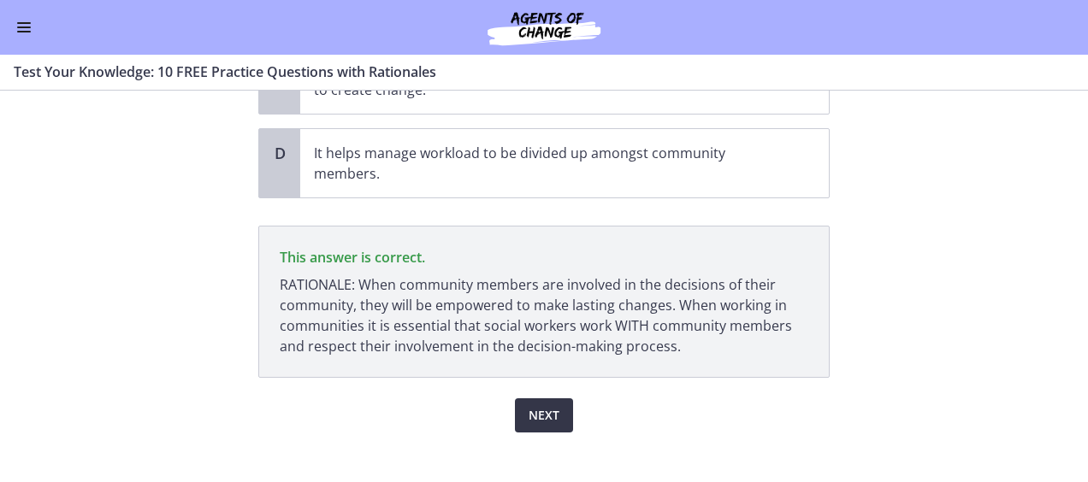
scroll to position [380, 0]
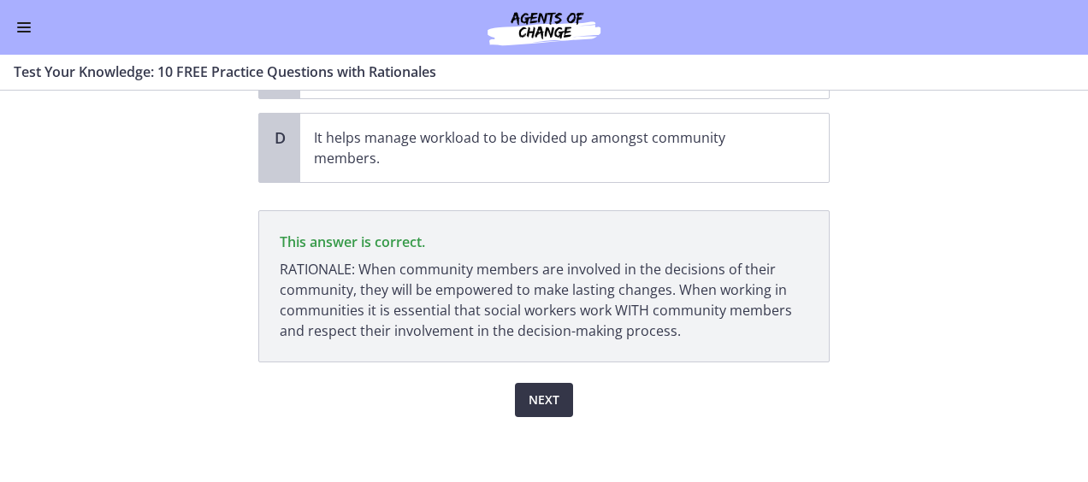
click at [531, 395] on span "Next" at bounding box center [544, 400] width 31 height 21
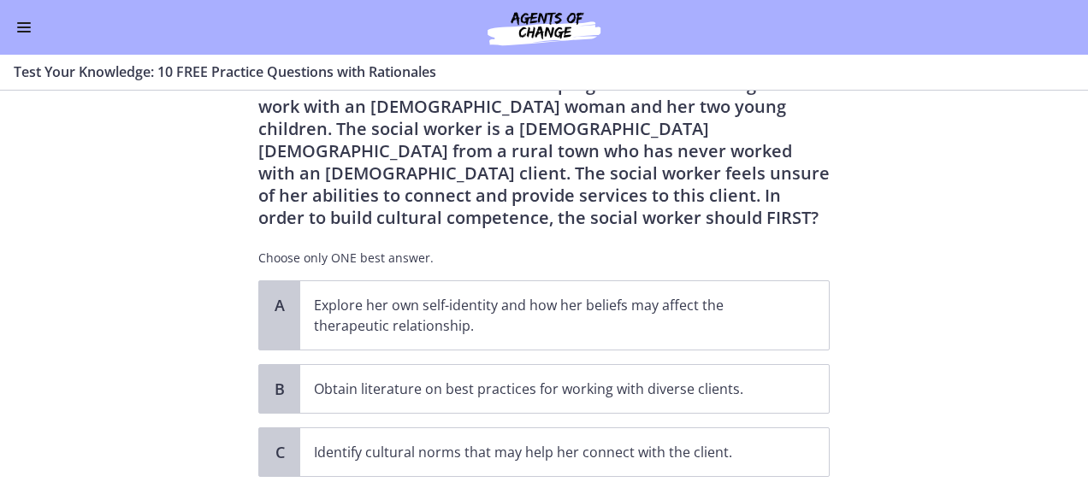
scroll to position [74, 0]
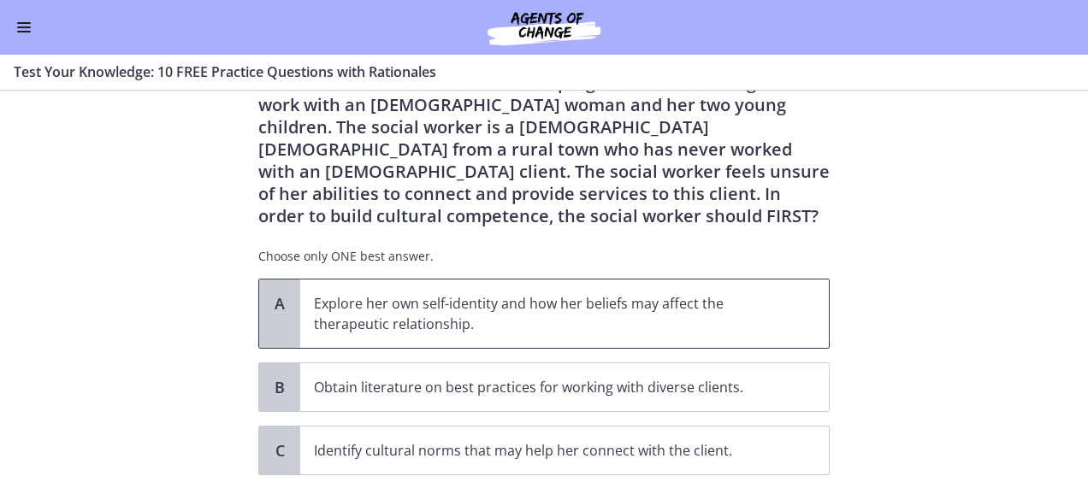
click at [498, 305] on p "Explore her own self-identity and how her beliefs may affect the therapeutic re…" at bounding box center [547, 313] width 467 height 41
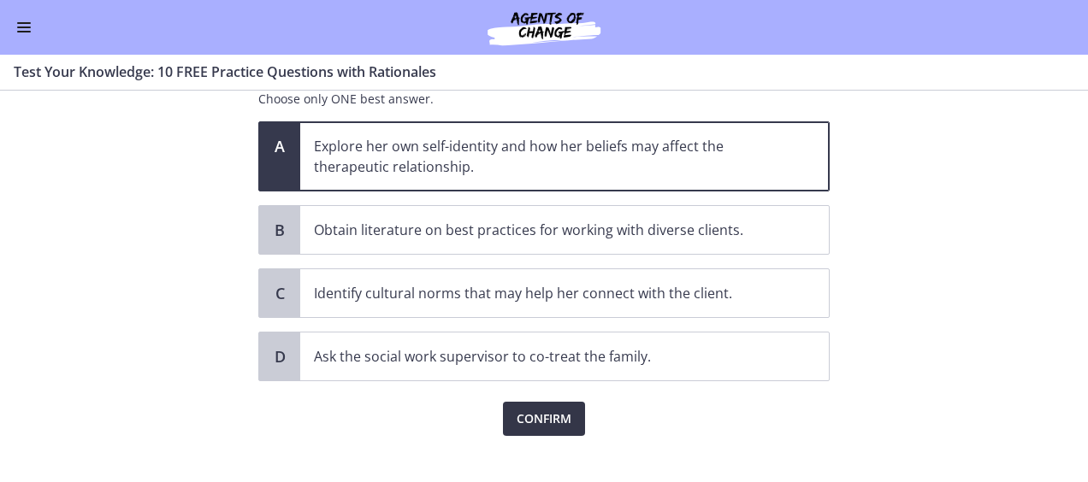
click at [522, 417] on span "Confirm" at bounding box center [544, 419] width 55 height 21
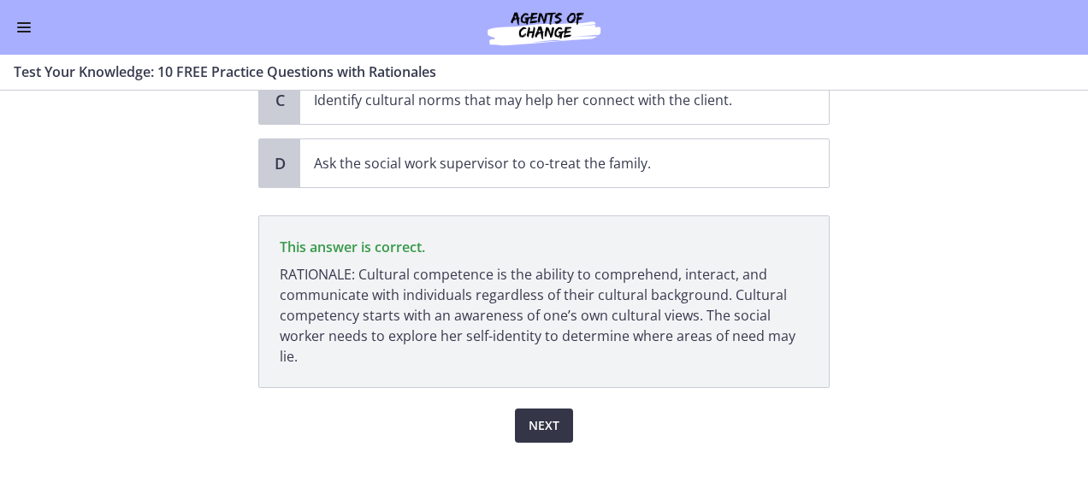
scroll to position [450, 0]
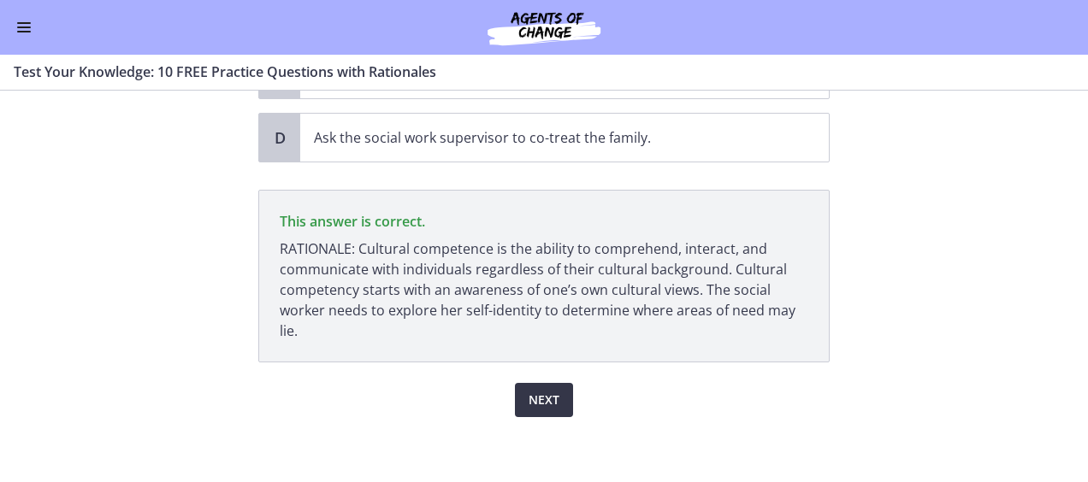
click at [529, 393] on span "Next" at bounding box center [544, 400] width 31 height 21
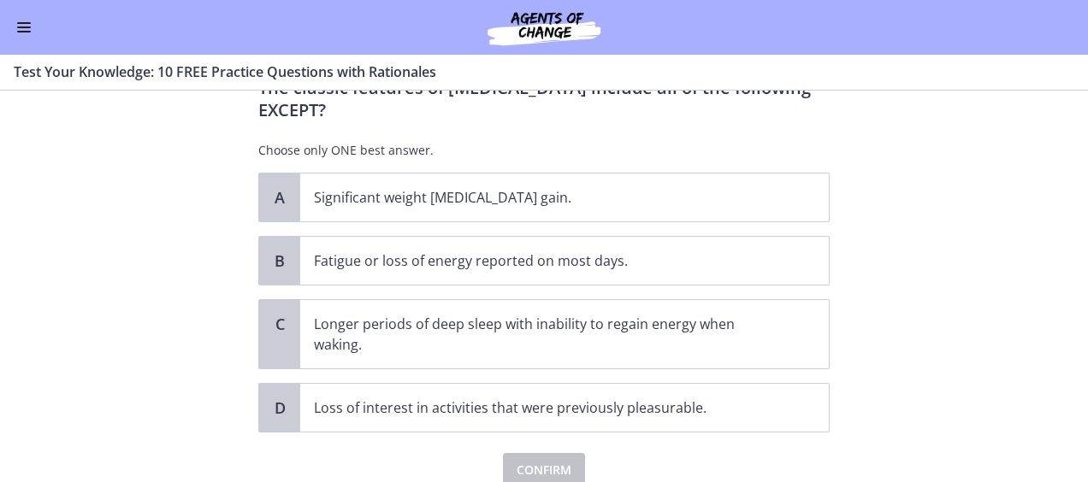
scroll to position [70, 0]
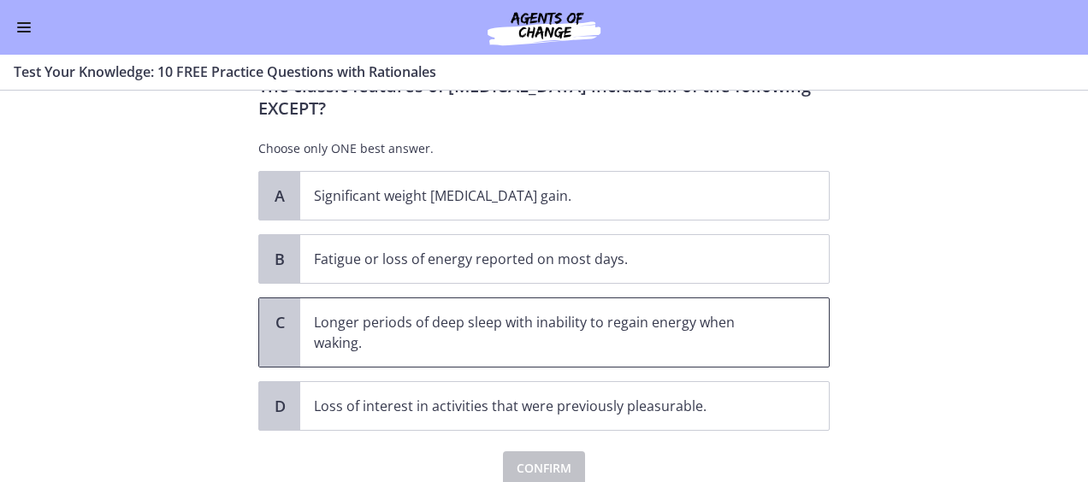
click at [276, 323] on span "C" at bounding box center [279, 322] width 21 height 21
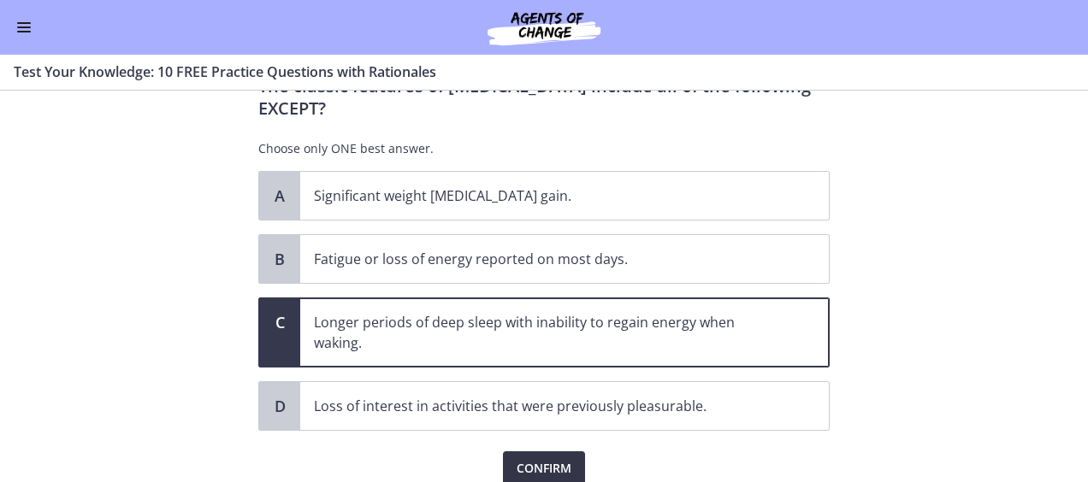
click at [517, 462] on span "Confirm" at bounding box center [544, 469] width 55 height 21
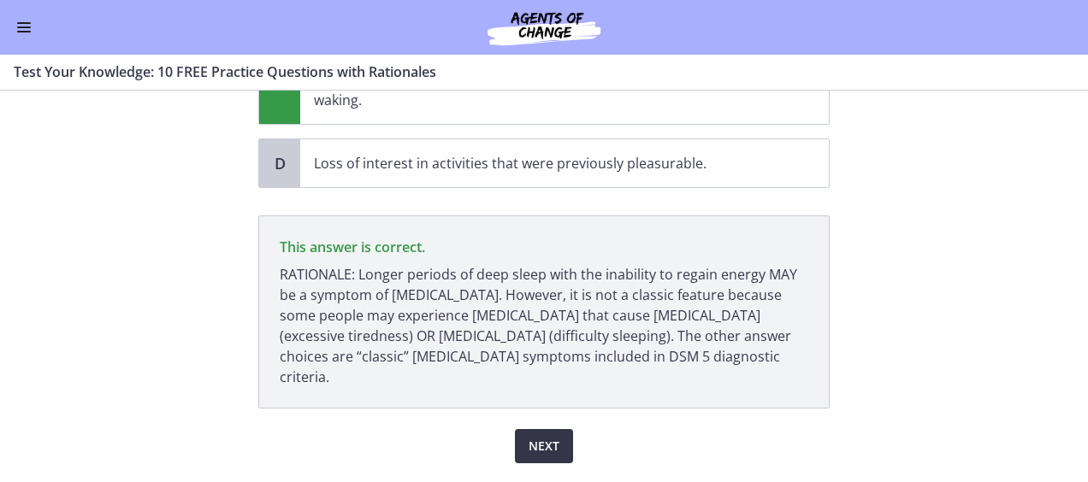
scroll to position [339, 0]
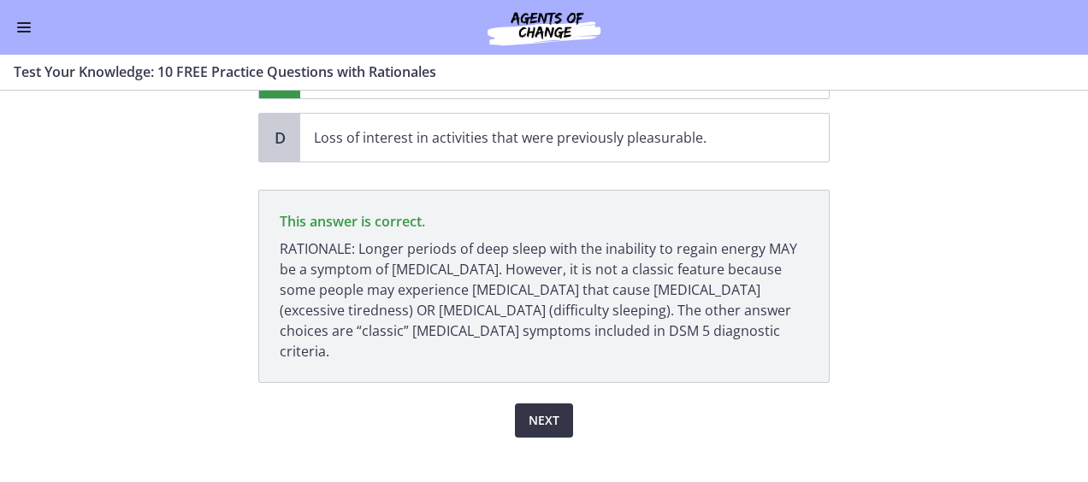
click at [535, 411] on span "Next" at bounding box center [544, 421] width 31 height 21
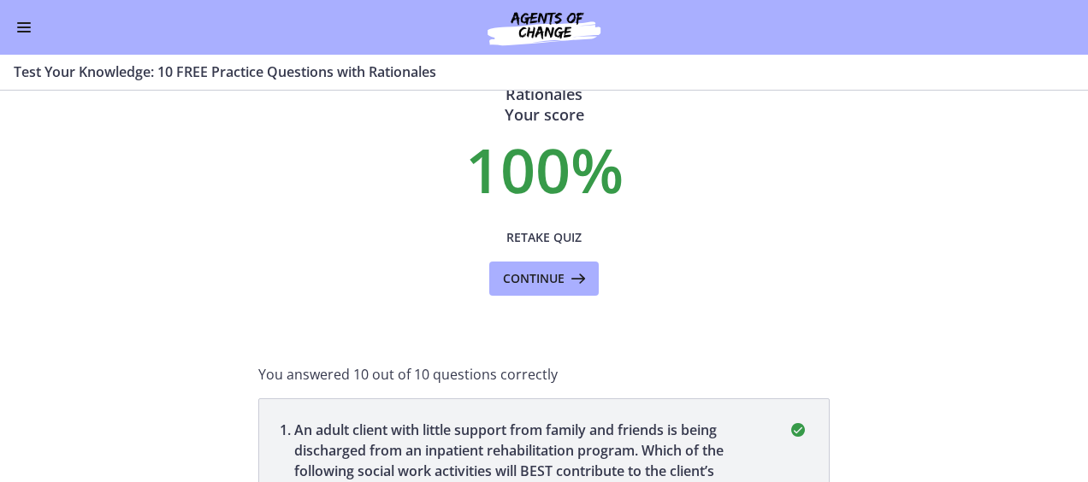
scroll to position [63, 0]
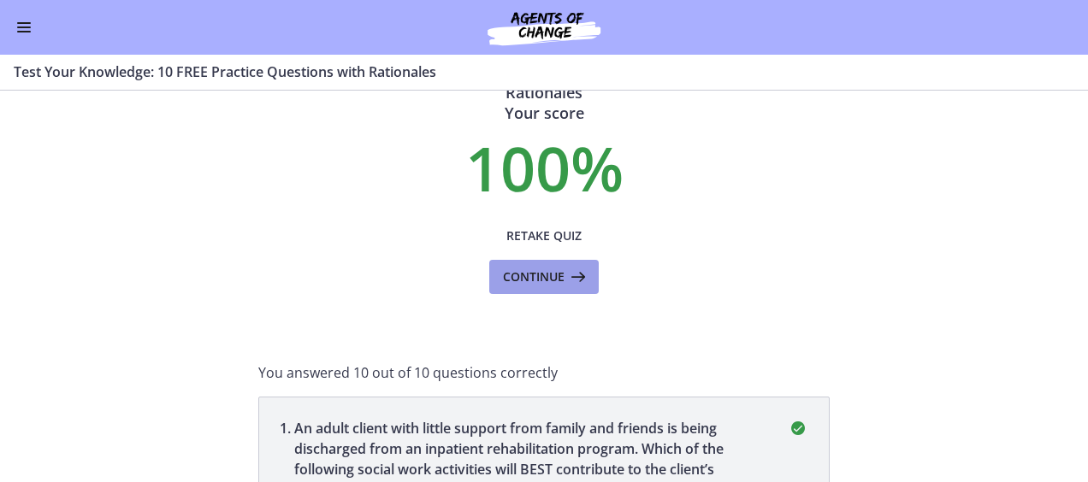
click at [522, 279] on span "Continue" at bounding box center [534, 277] width 62 height 21
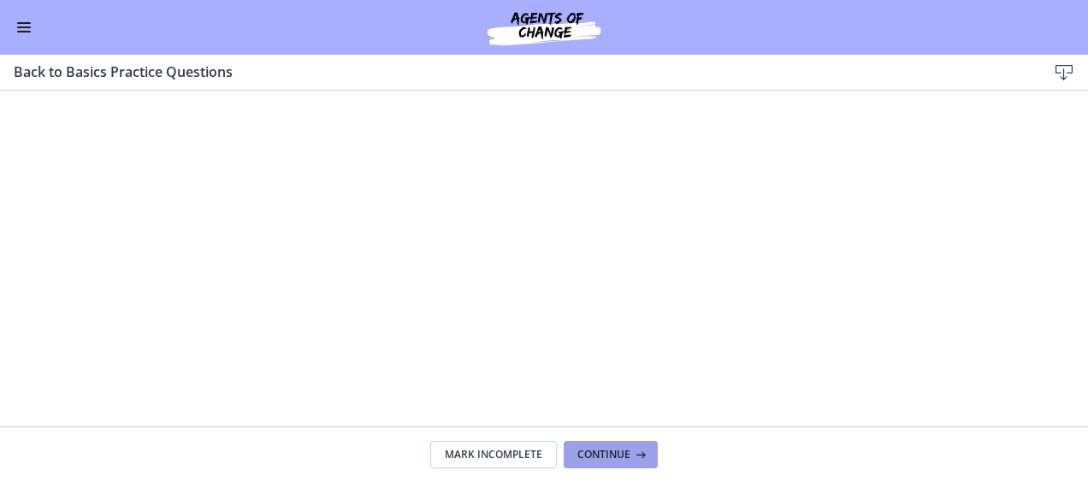
click at [597, 457] on span "Continue" at bounding box center [603, 455] width 53 height 14
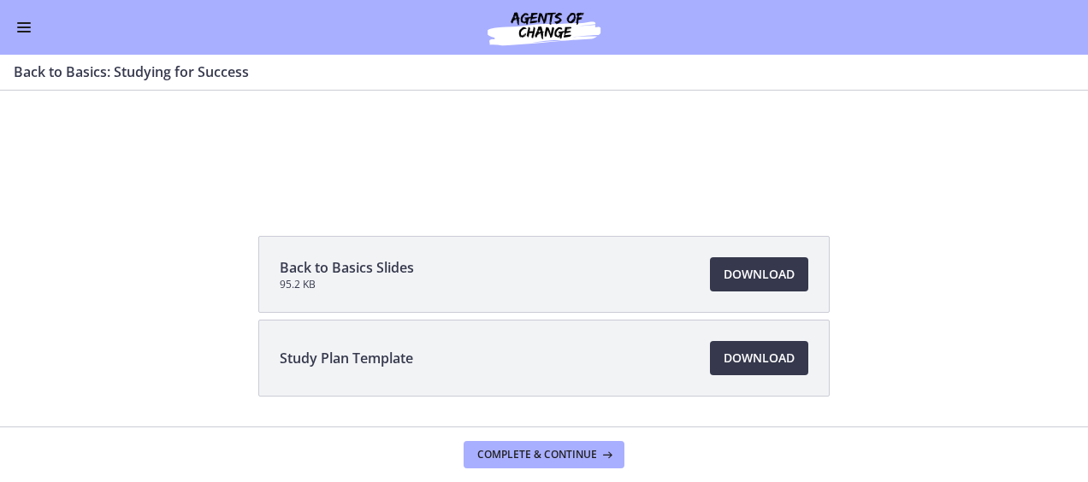
scroll to position [210, 0]
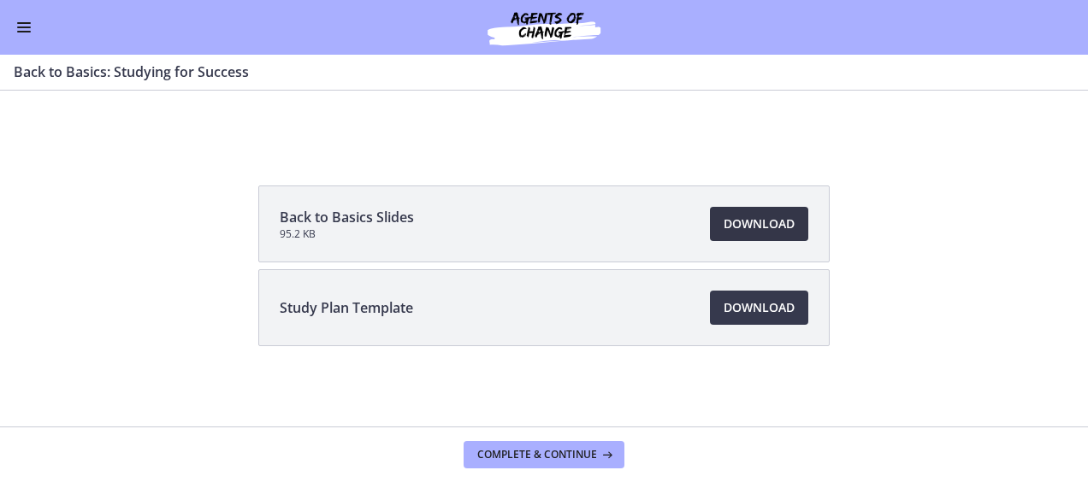
click at [734, 231] on span "Download Opens in a new window" at bounding box center [759, 224] width 71 height 21
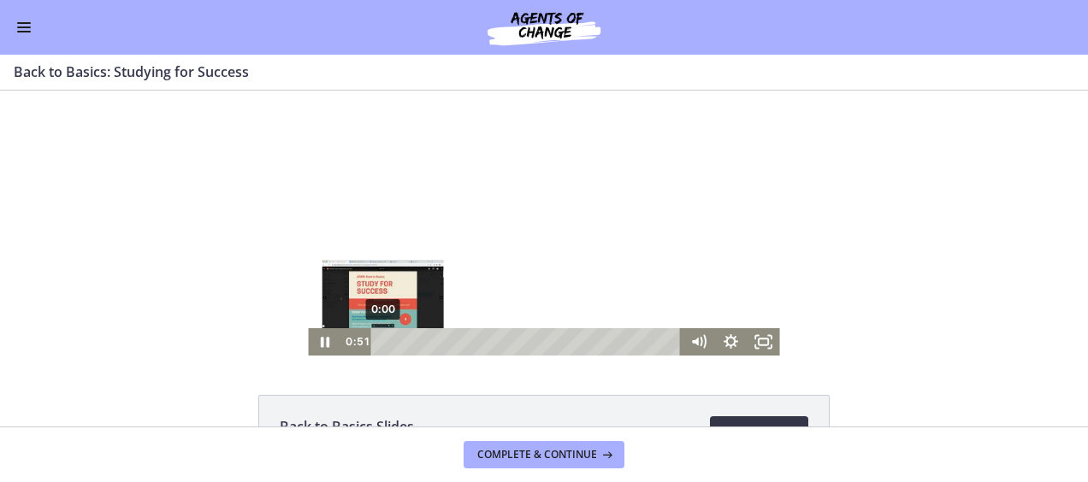
scroll to position [188, 0]
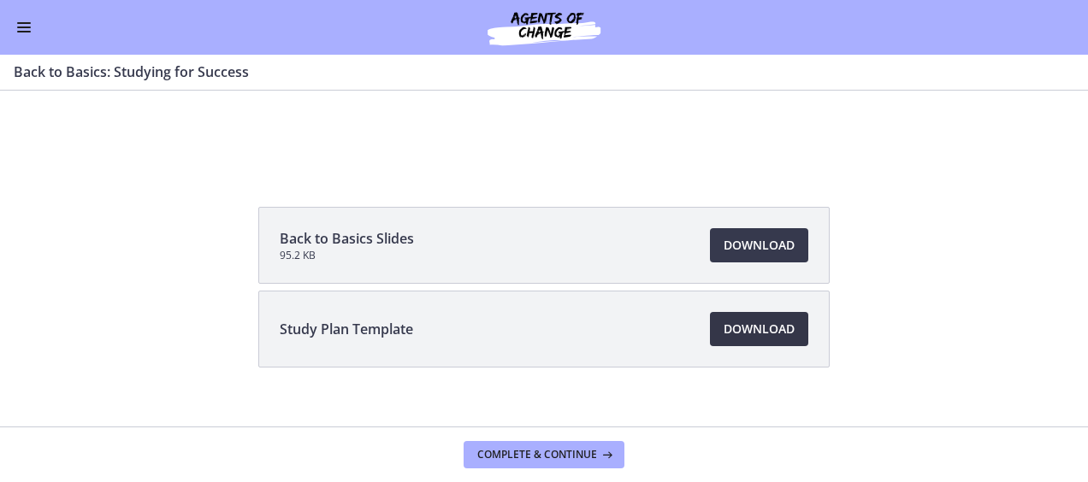
click at [731, 334] on span "Download Opens in a new window" at bounding box center [759, 329] width 71 height 21
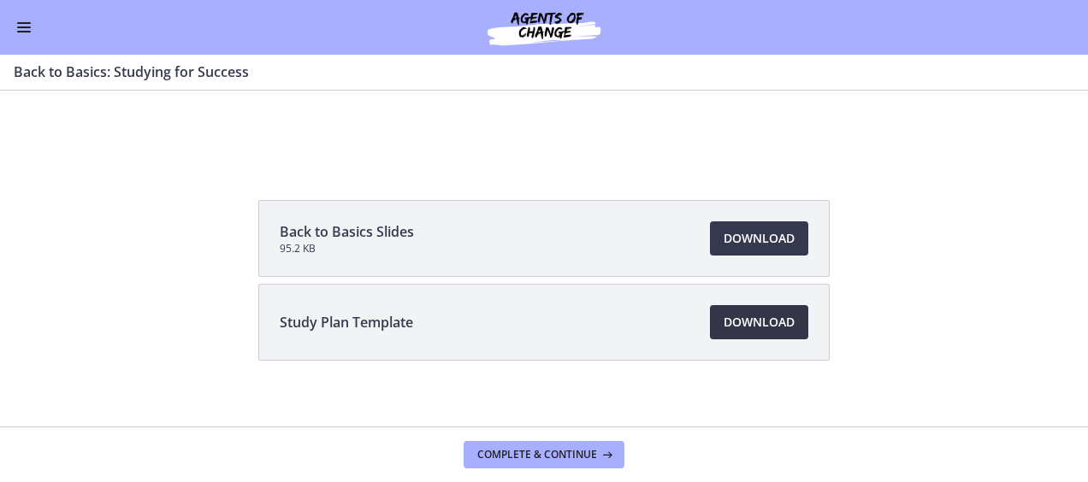
scroll to position [210, 0]
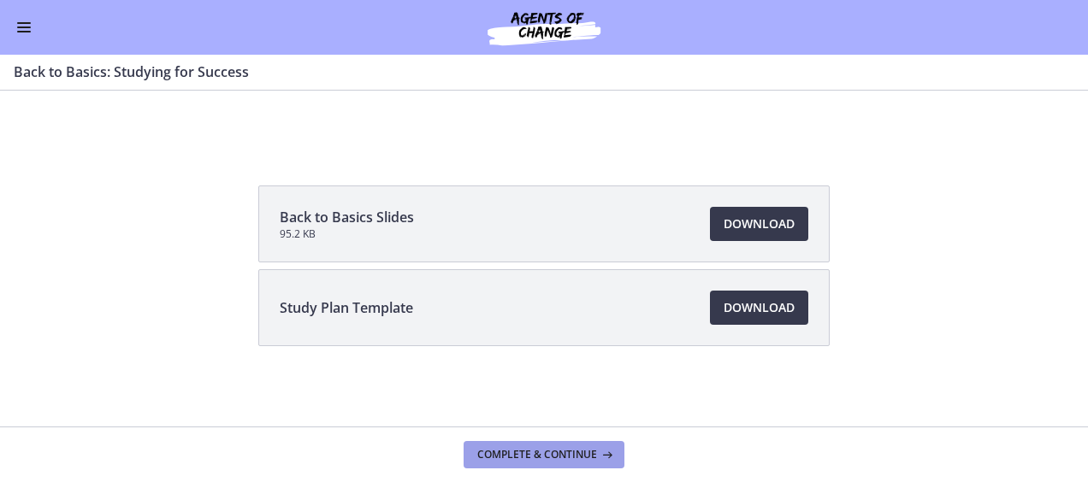
click at [501, 451] on span "Complete & continue" at bounding box center [537, 455] width 120 height 14
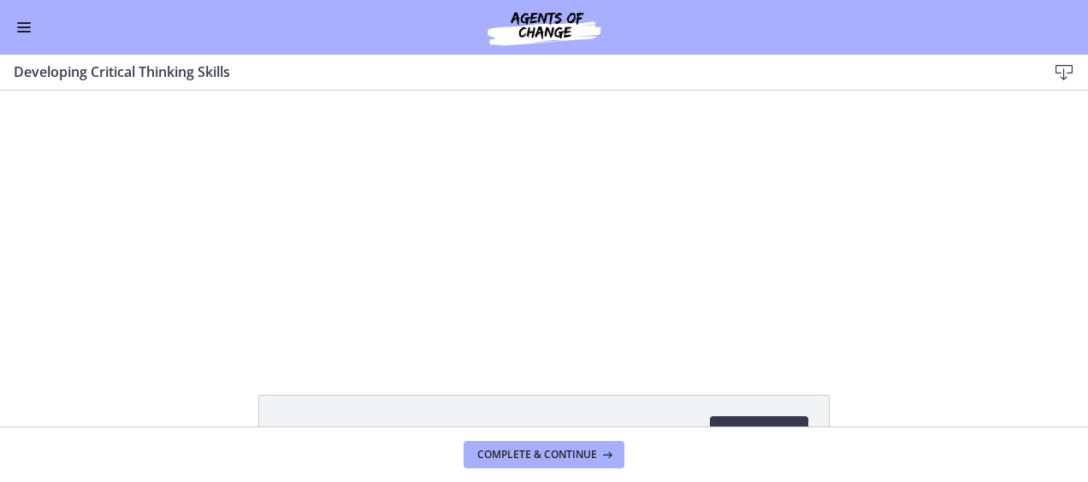
scroll to position [127, 0]
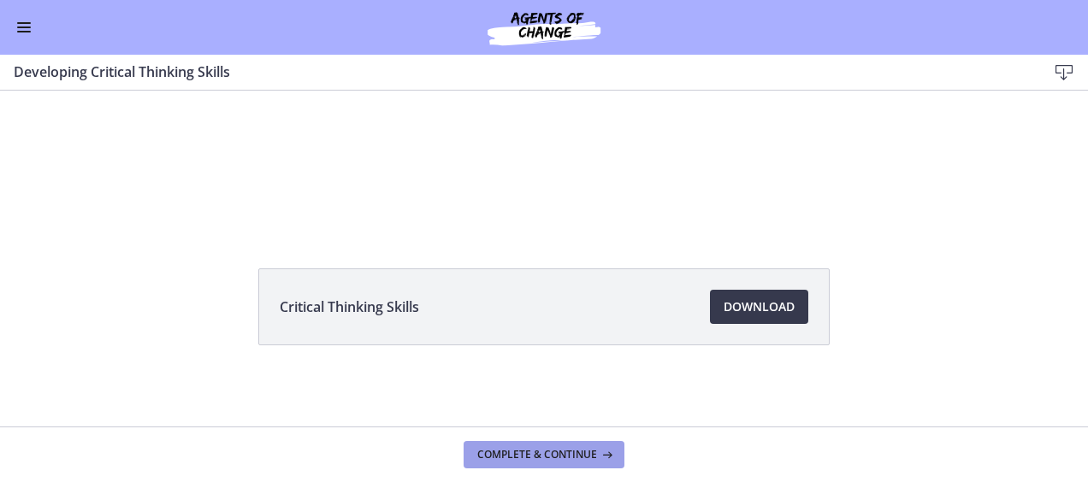
click at [558, 461] on span "Complete & continue" at bounding box center [537, 455] width 120 height 14
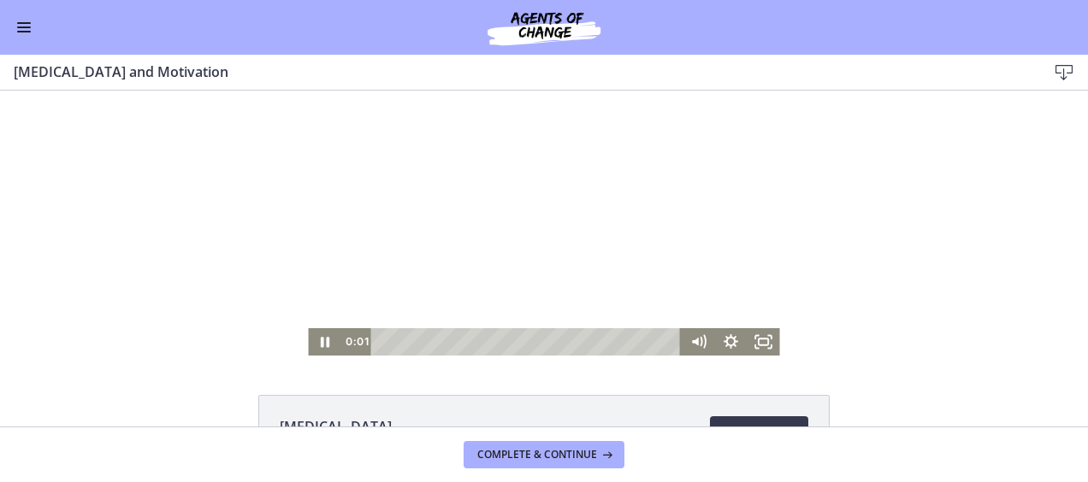
scroll to position [127, 0]
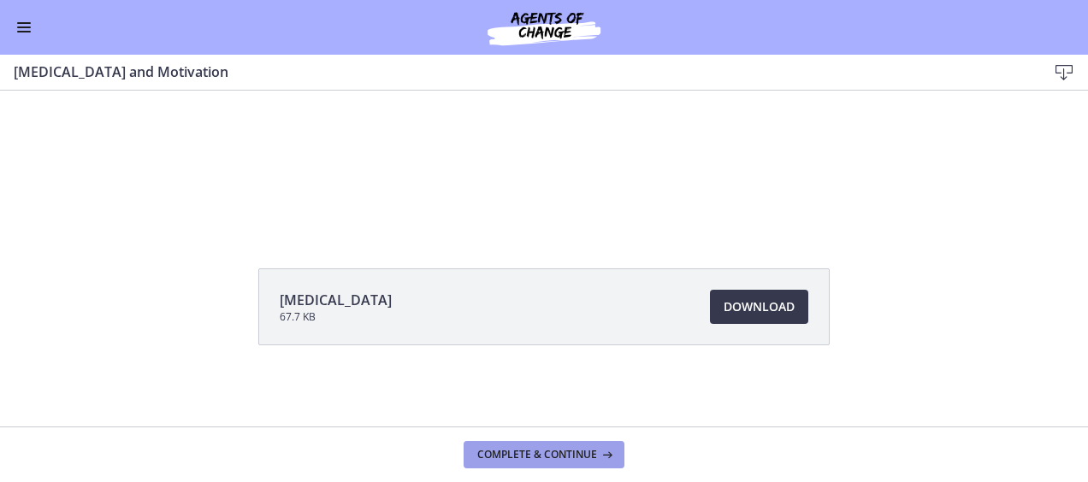
click at [556, 455] on span "Complete & continue" at bounding box center [537, 455] width 120 height 14
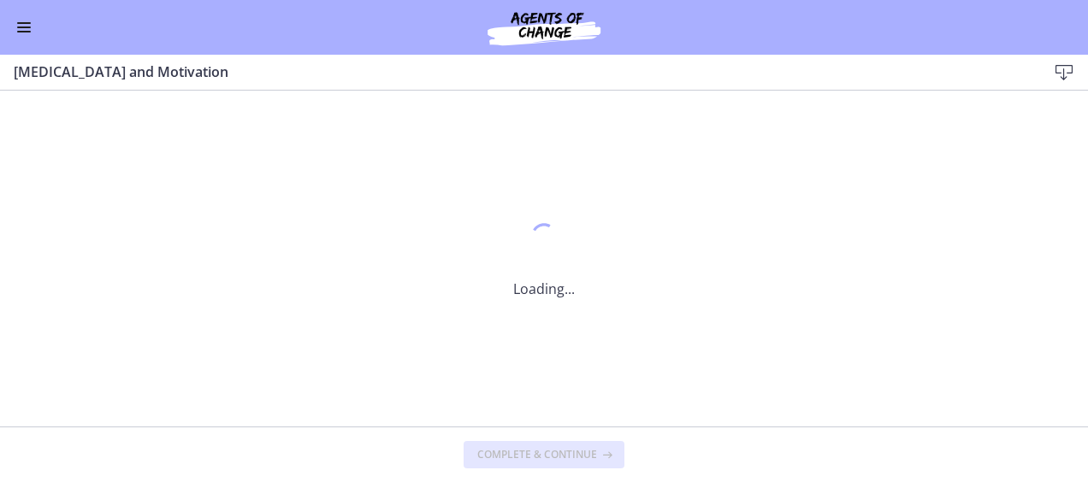
scroll to position [0, 0]
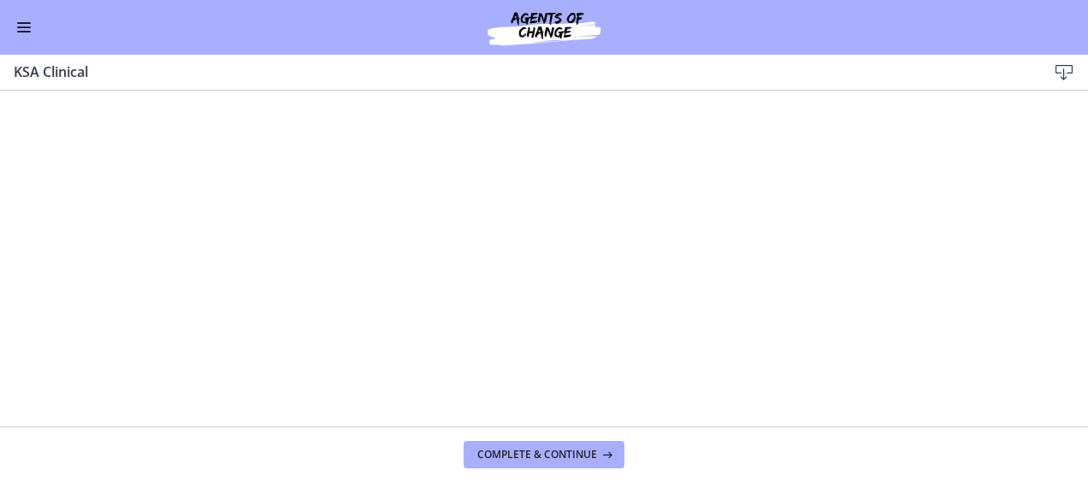
click at [1061, 70] on icon at bounding box center [1064, 72] width 21 height 21
click at [506, 448] on span "Complete & continue" at bounding box center [537, 455] width 120 height 14
click at [552, 455] on span "Complete & continue" at bounding box center [537, 455] width 120 height 14
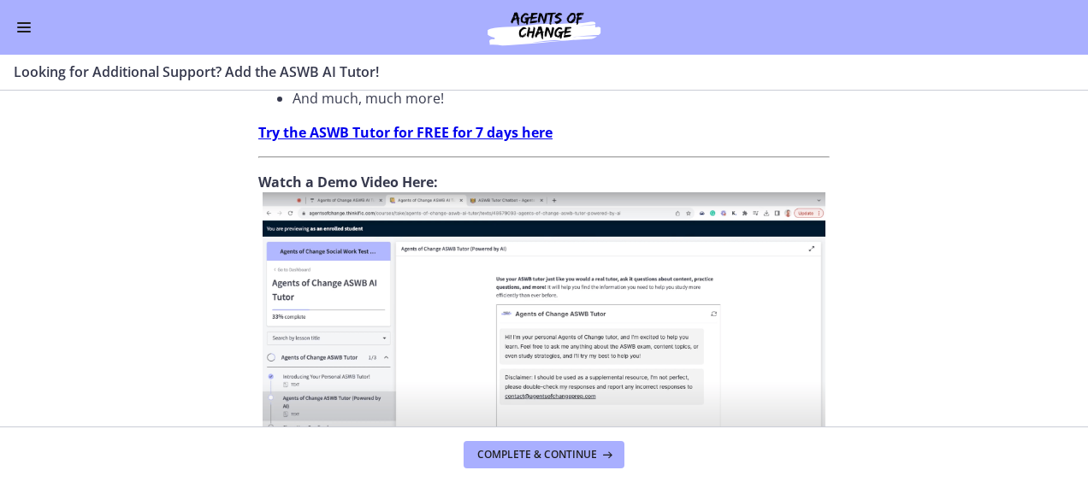
scroll to position [665, 0]
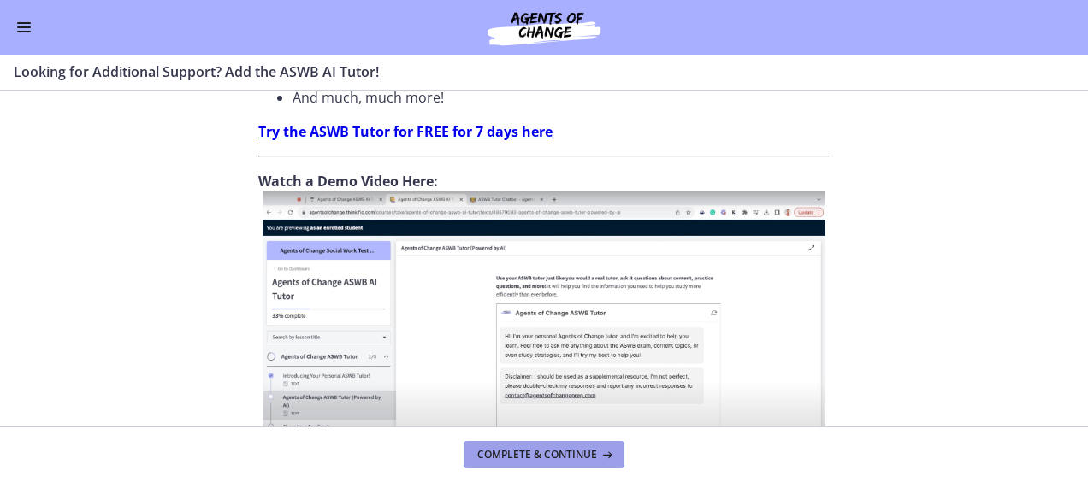
click at [530, 448] on span "Complete & continue" at bounding box center [537, 455] width 120 height 14
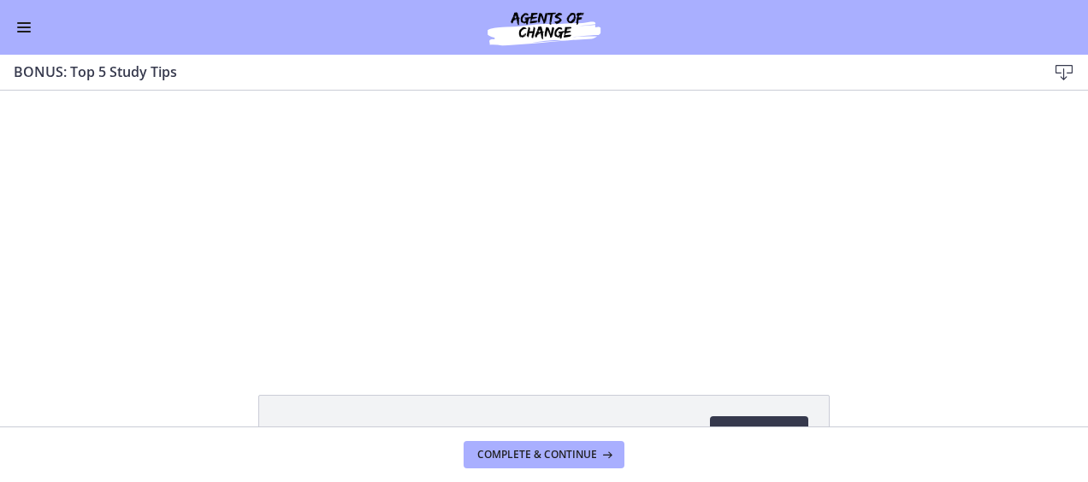
scroll to position [127, 0]
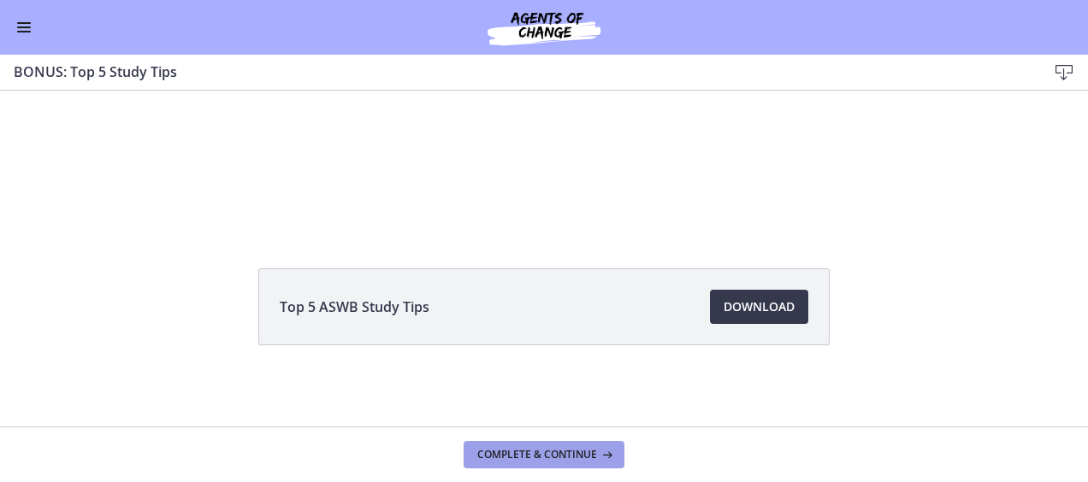
click at [539, 448] on span "Complete & continue" at bounding box center [537, 455] width 120 height 14
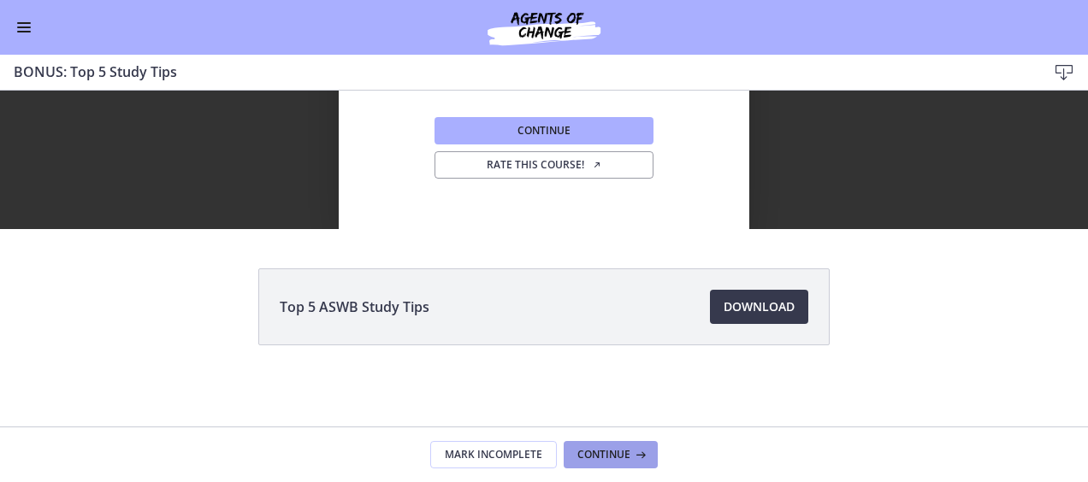
click at [594, 453] on span "Continue" at bounding box center [603, 455] width 53 height 14
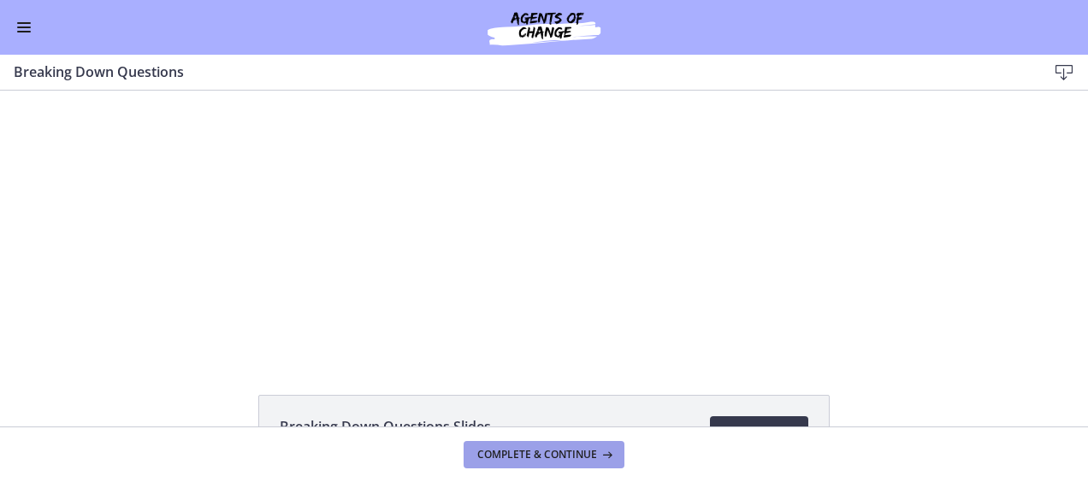
click at [547, 459] on span "Complete & continue" at bounding box center [537, 455] width 120 height 14
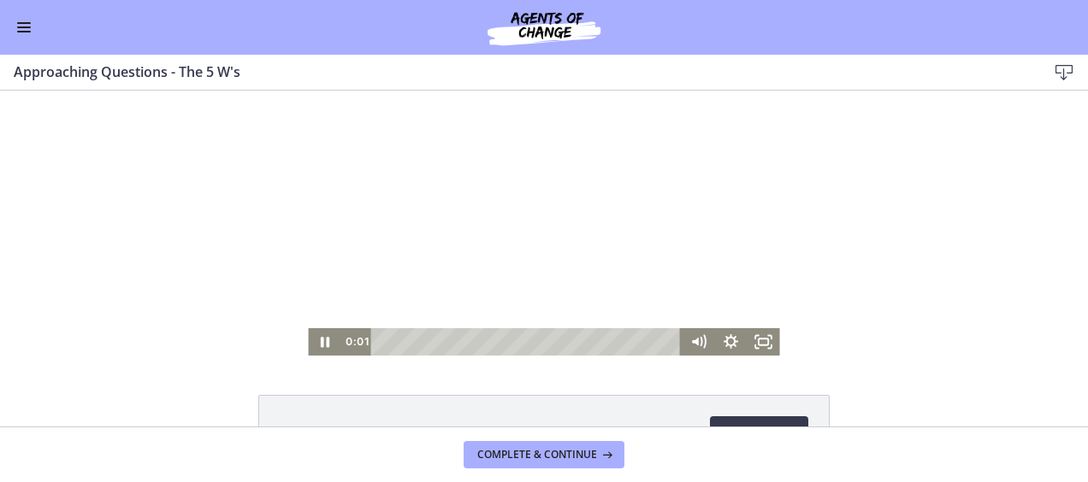
scroll to position [127, 0]
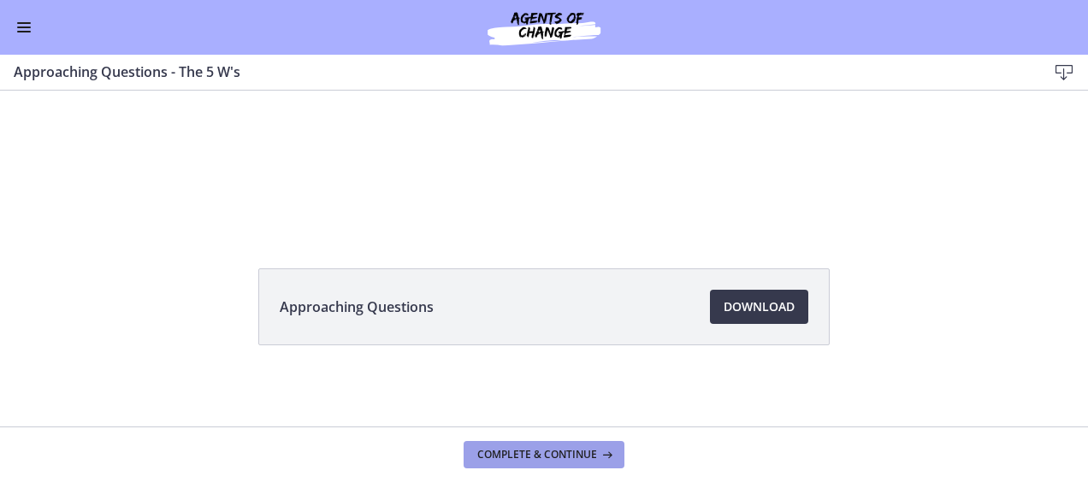
click at [541, 452] on span "Complete & continue" at bounding box center [537, 455] width 120 height 14
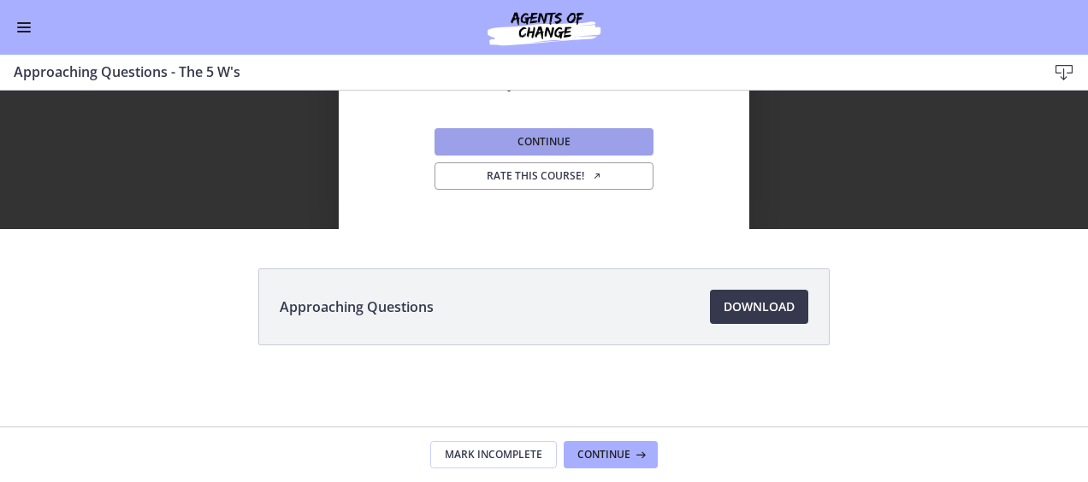
click at [544, 143] on span "Continue" at bounding box center [544, 142] width 53 height 14
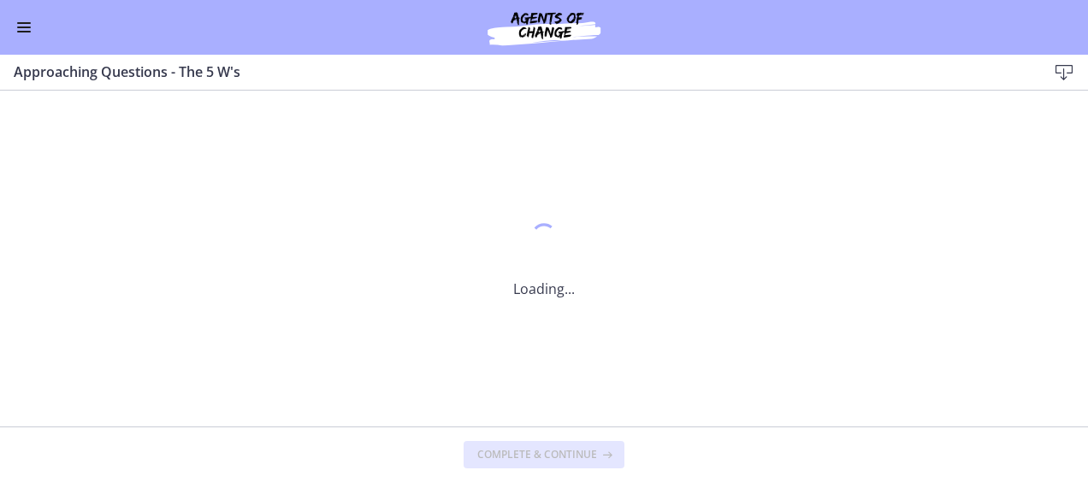
scroll to position [0, 0]
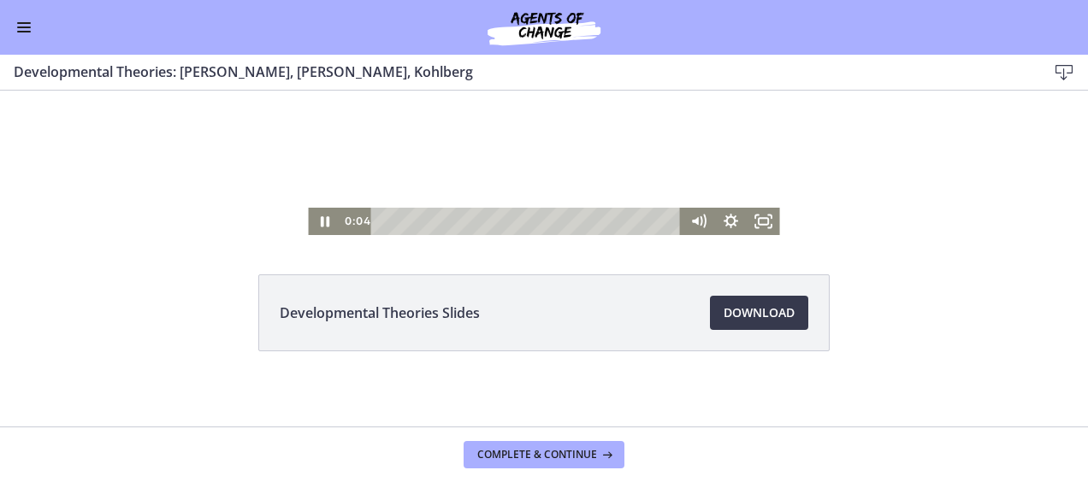
scroll to position [127, 0]
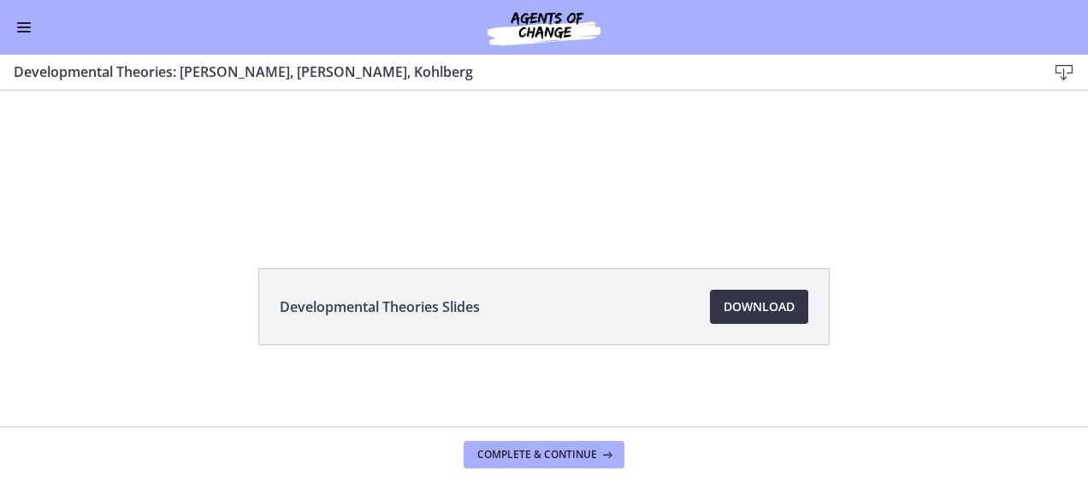
click at [737, 309] on span "Download Opens in a new window" at bounding box center [759, 307] width 71 height 21
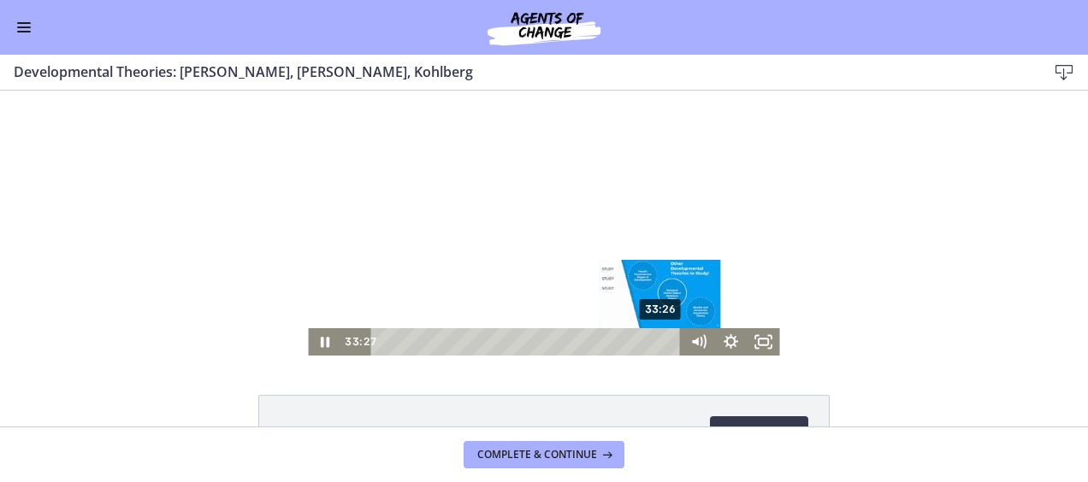
click at [656, 328] on div "33:26" at bounding box center [528, 341] width 291 height 27
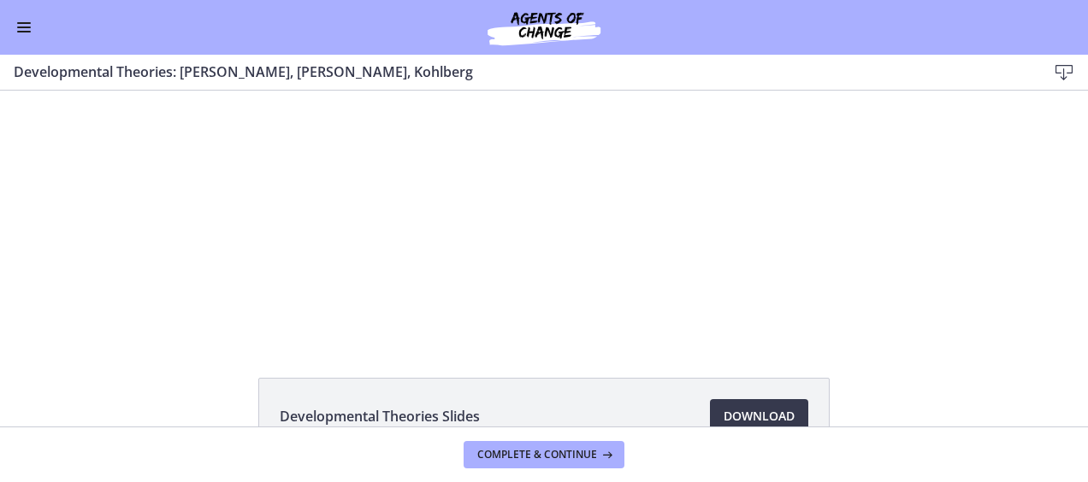
scroll to position [16, 0]
click at [530, 455] on span "Complete & continue" at bounding box center [537, 455] width 120 height 14
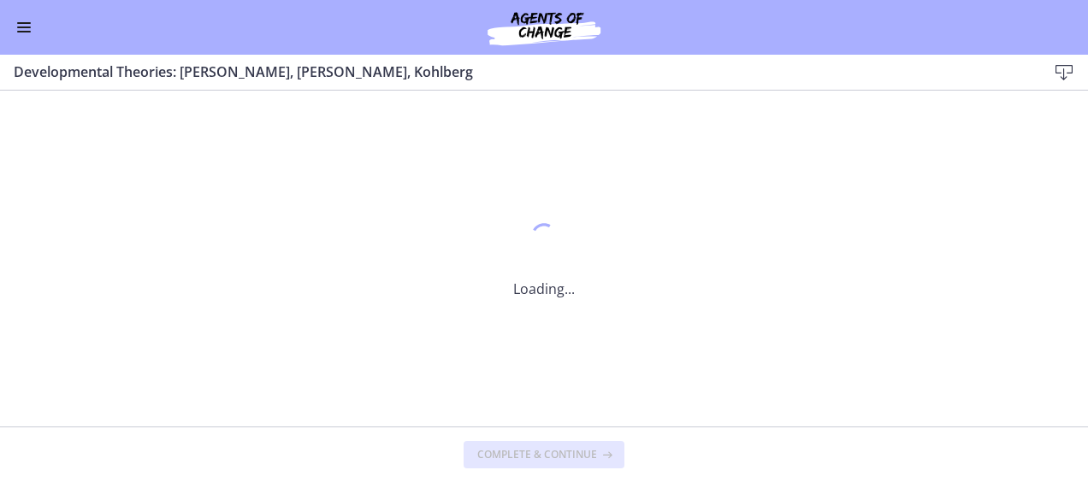
scroll to position [0, 0]
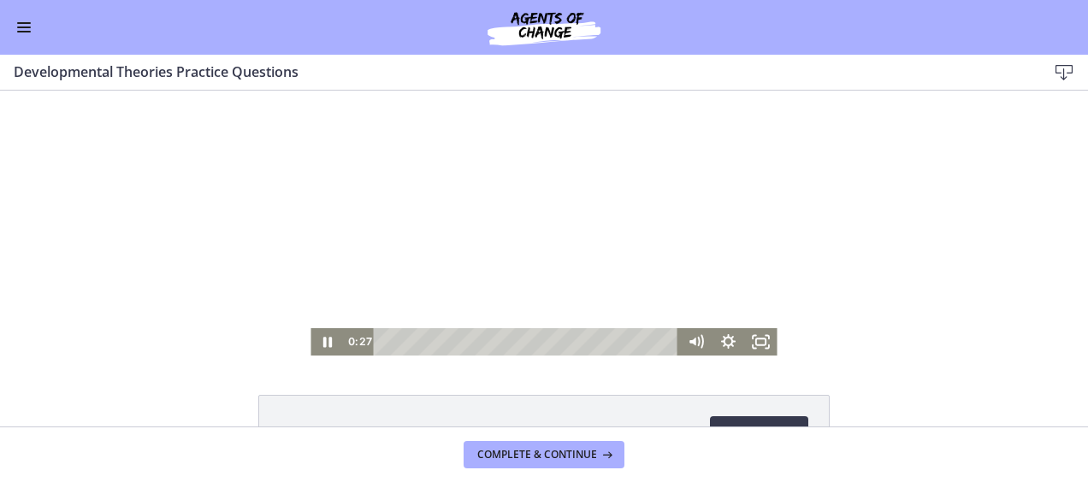
click at [715, 255] on div at bounding box center [544, 223] width 466 height 265
